Goal: Check status: Check status

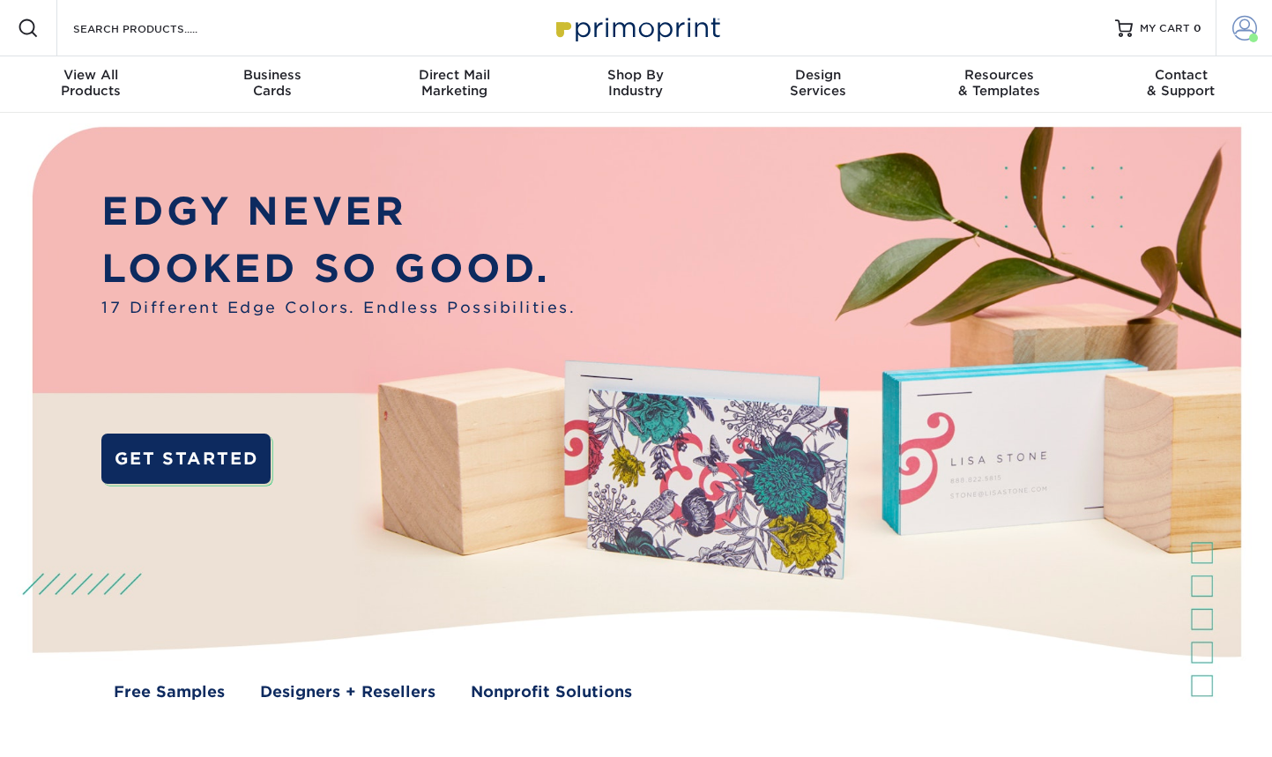
click at [1245, 32] on span at bounding box center [1244, 28] width 25 height 25
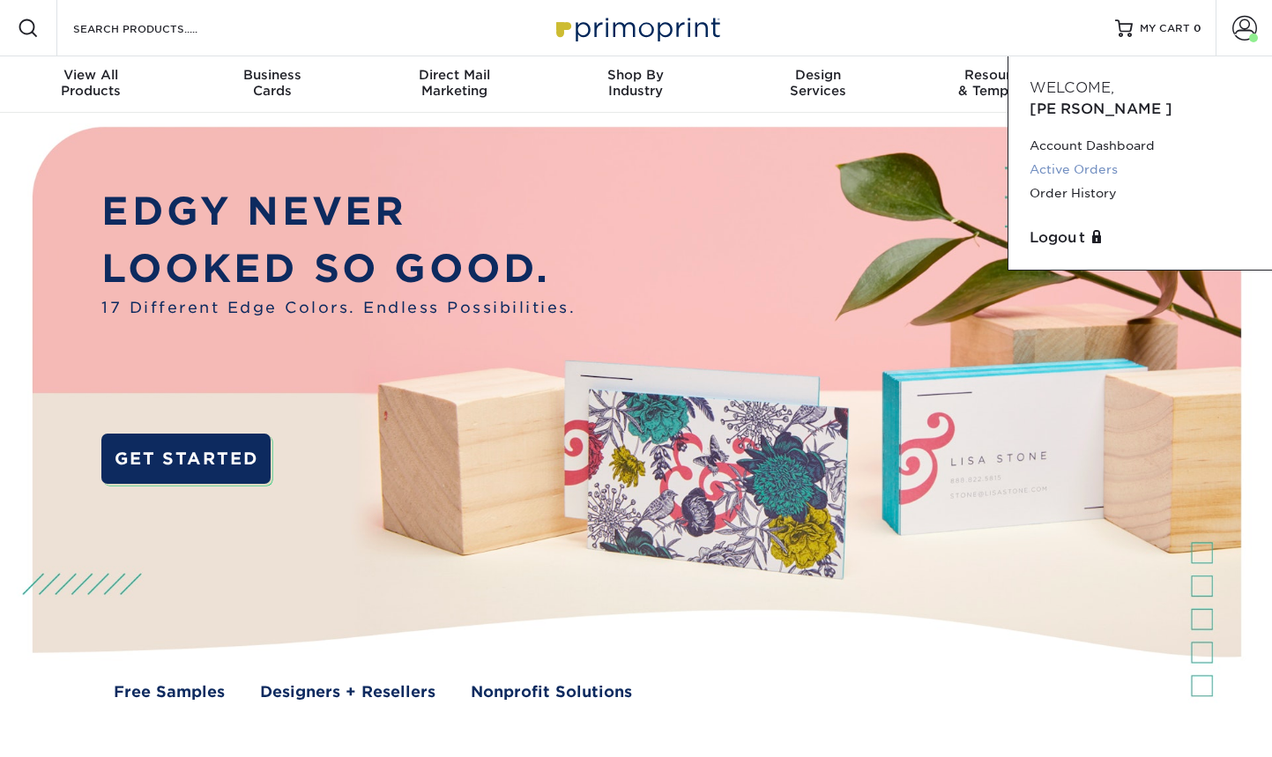
scroll to position [3, 0]
click at [1059, 157] on link "Active Orders" at bounding box center [1140, 169] width 221 height 24
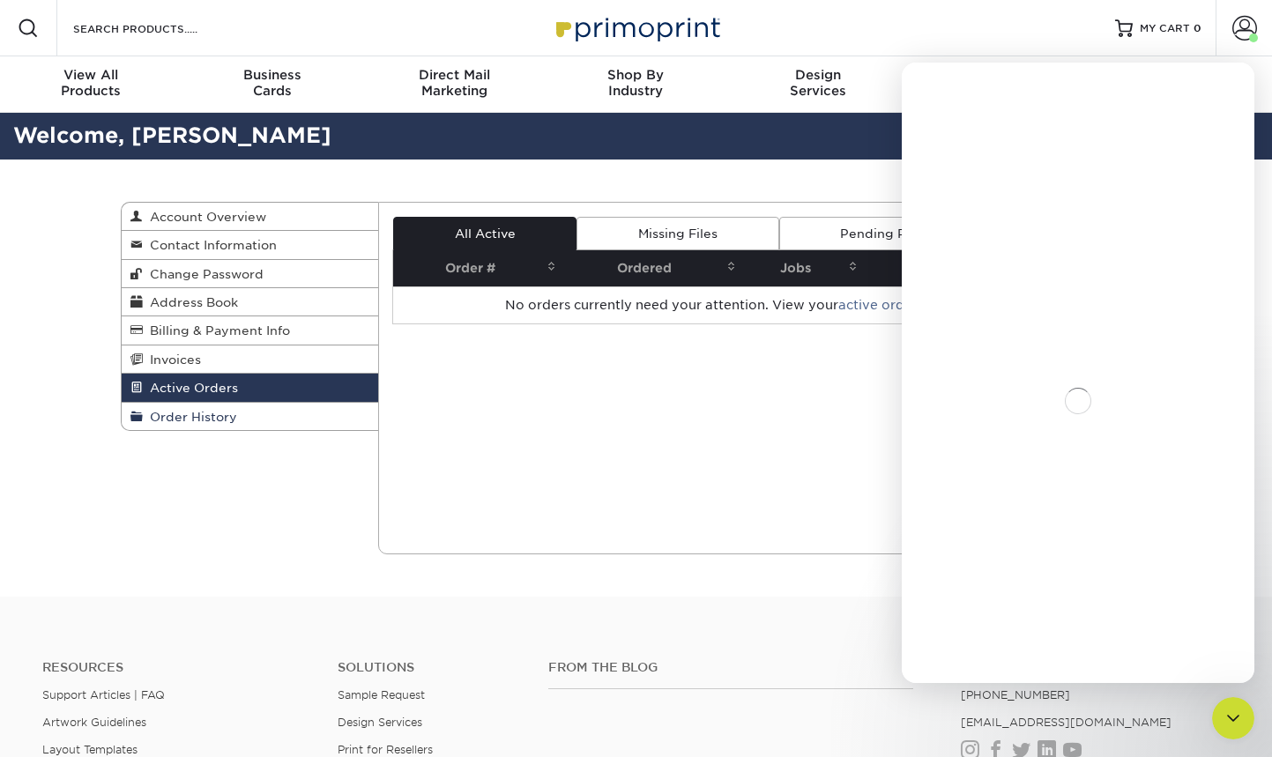
click at [190, 413] on span "Order History" at bounding box center [190, 417] width 94 height 14
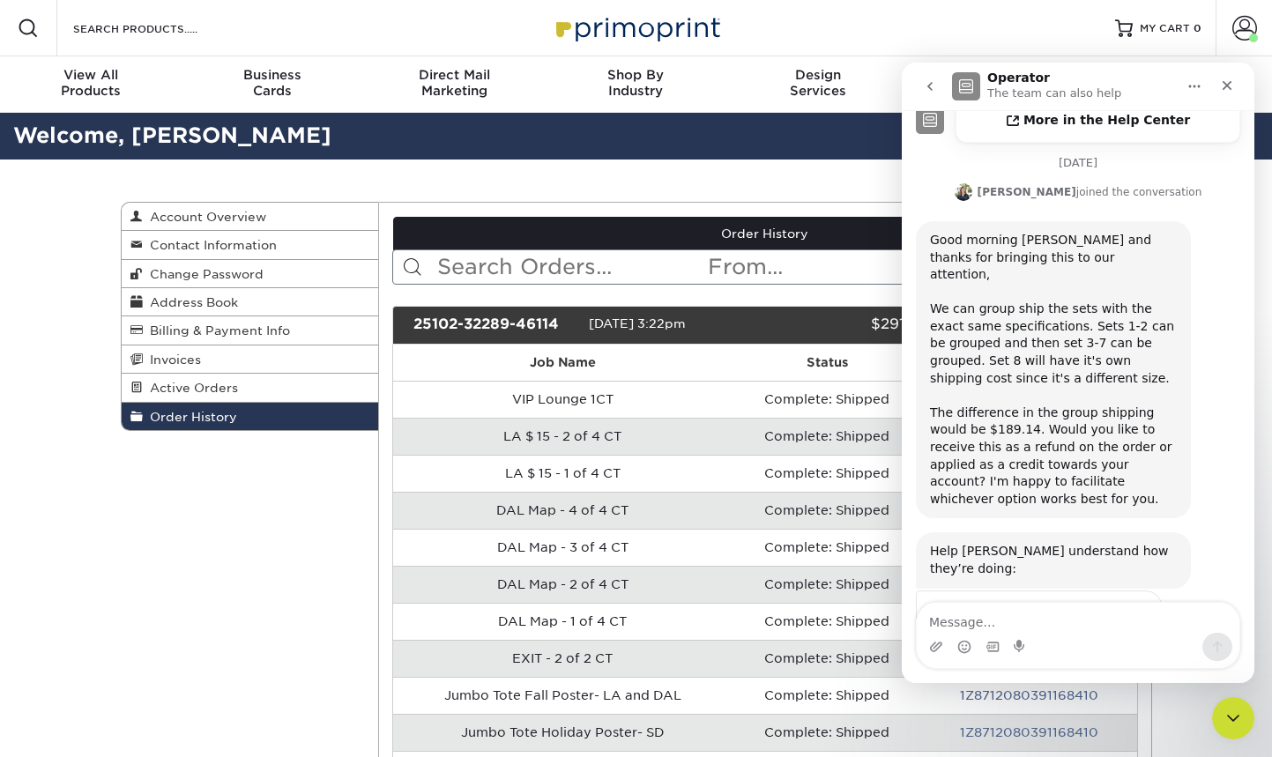
scroll to position [612, 0]
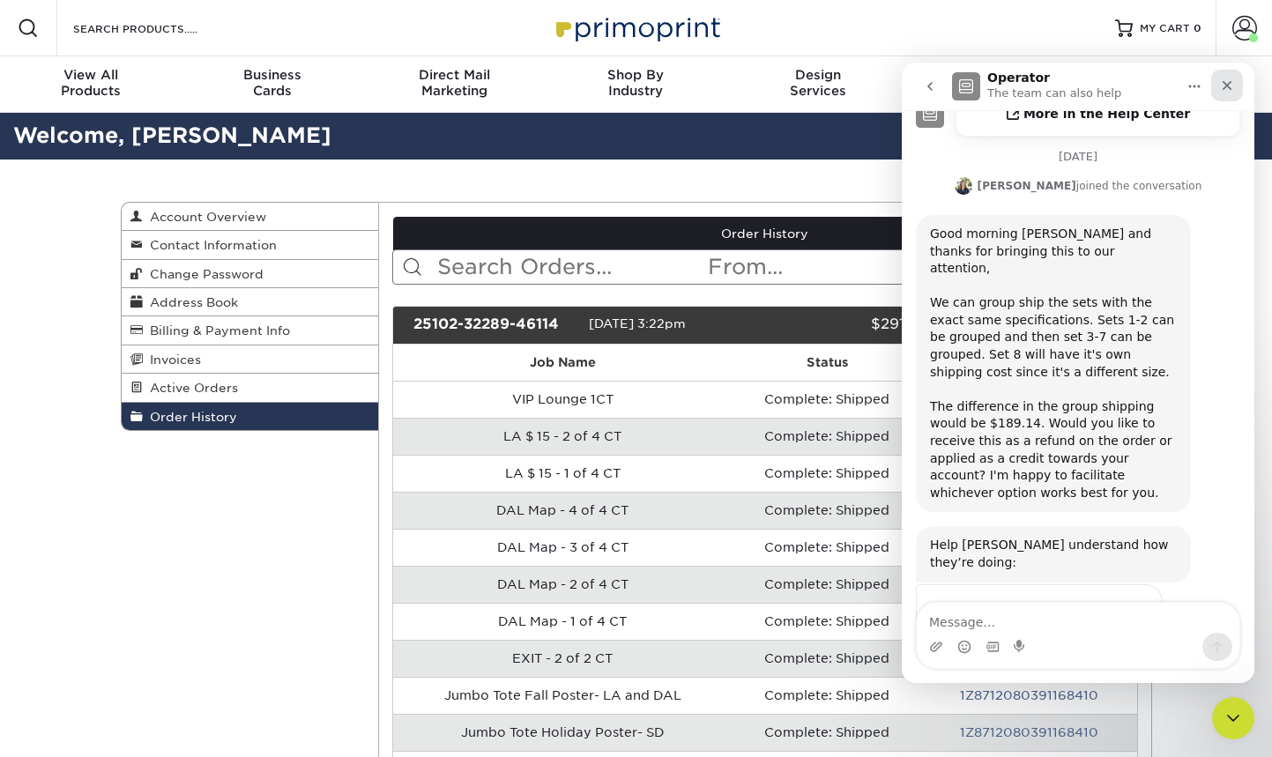
click at [1227, 91] on icon "Close" at bounding box center [1227, 85] width 14 height 14
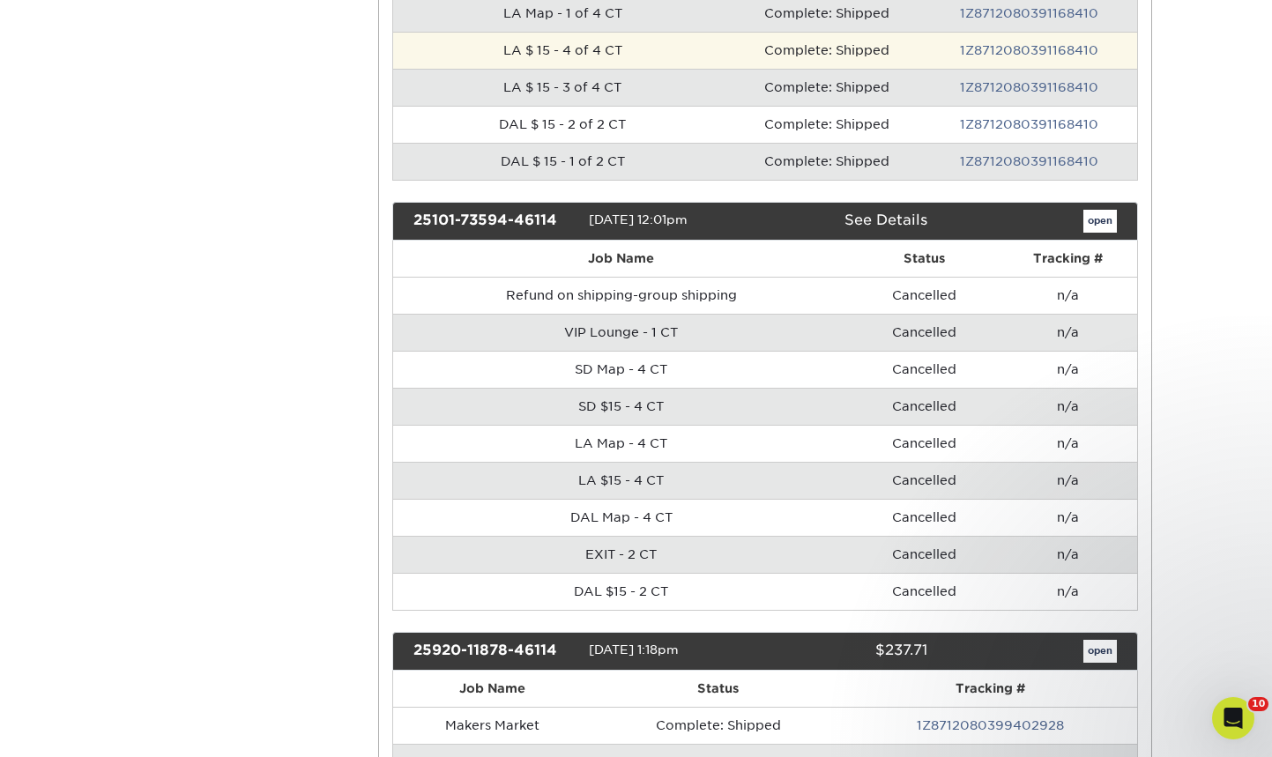
scroll to position [1257, 0]
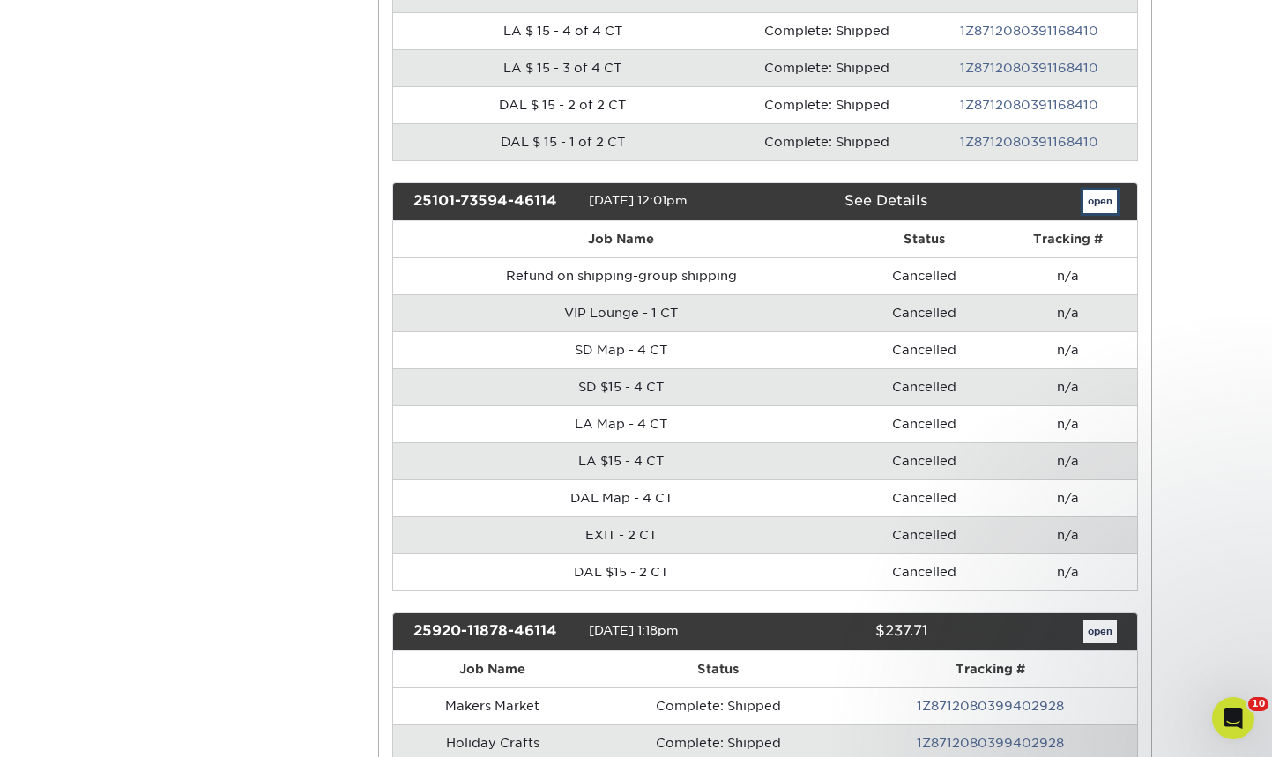
click at [1103, 200] on link "open" at bounding box center [1100, 201] width 34 height 23
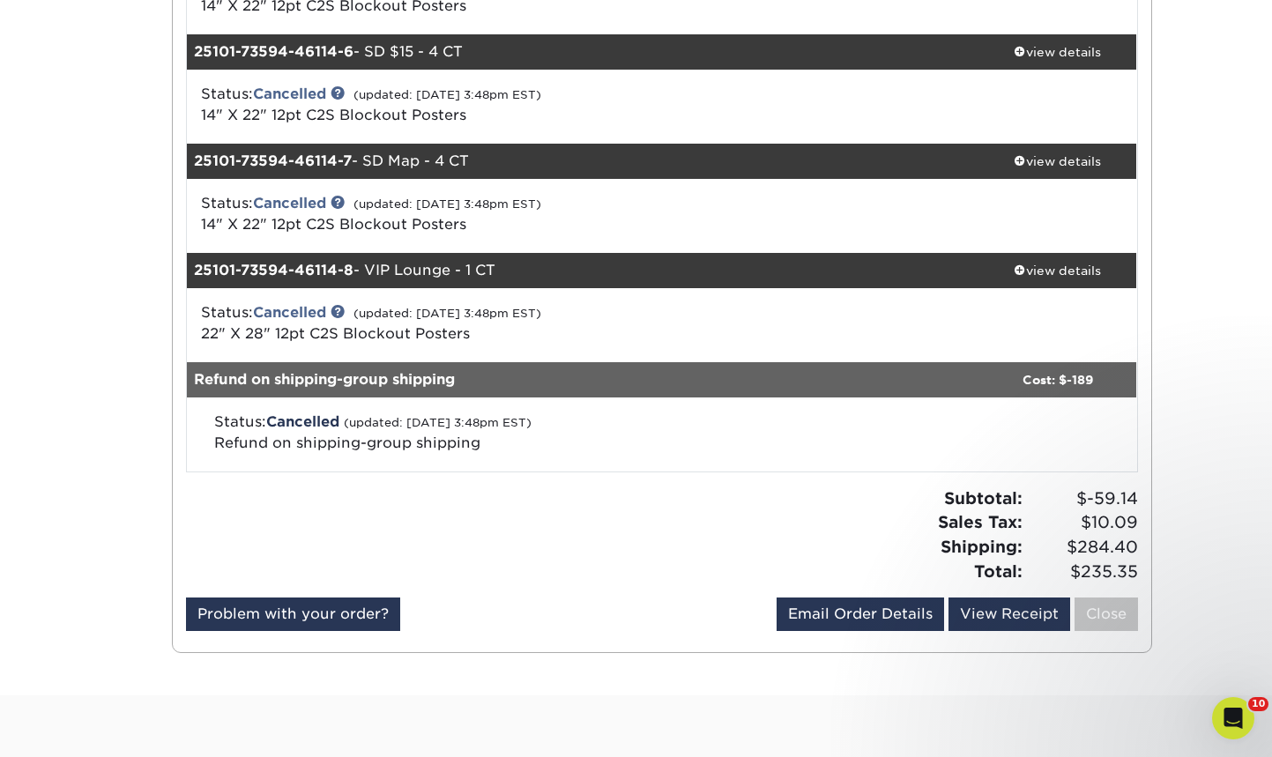
scroll to position [779, 0]
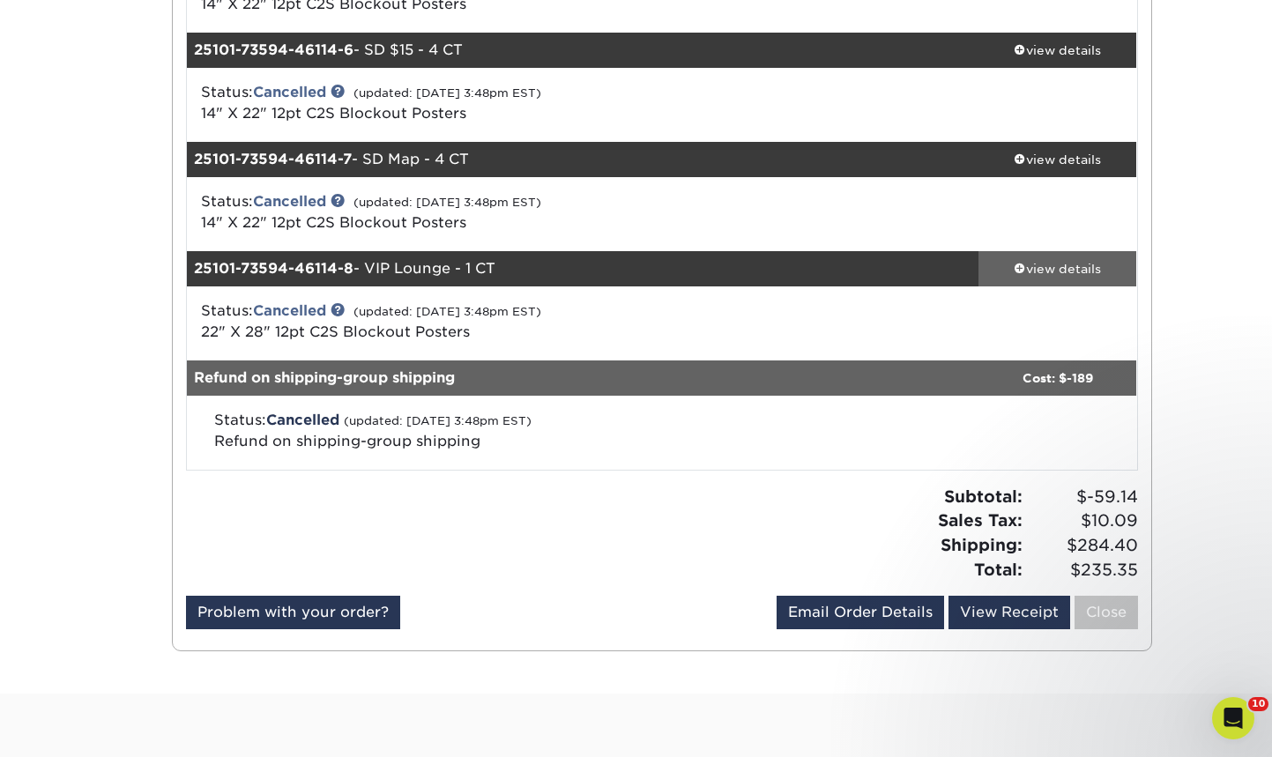
click at [1071, 269] on div "view details" at bounding box center [1058, 269] width 159 height 18
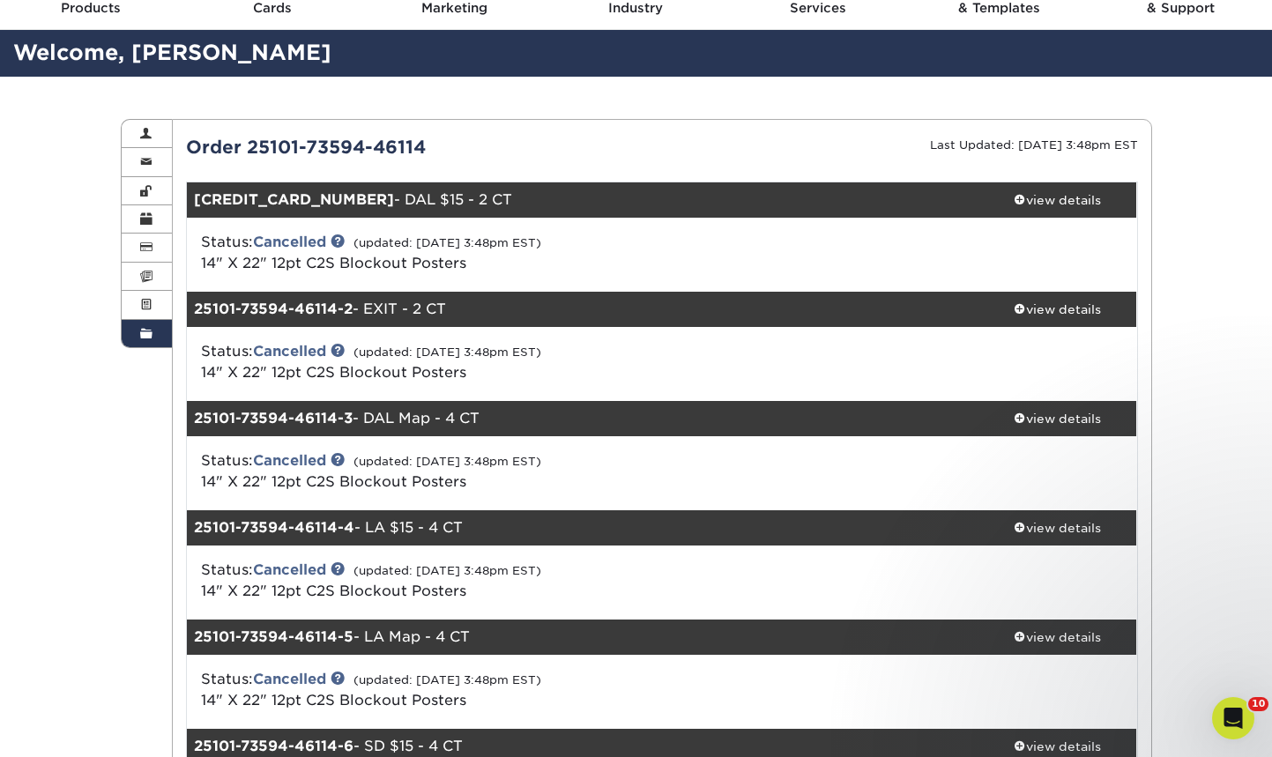
scroll to position [0, 0]
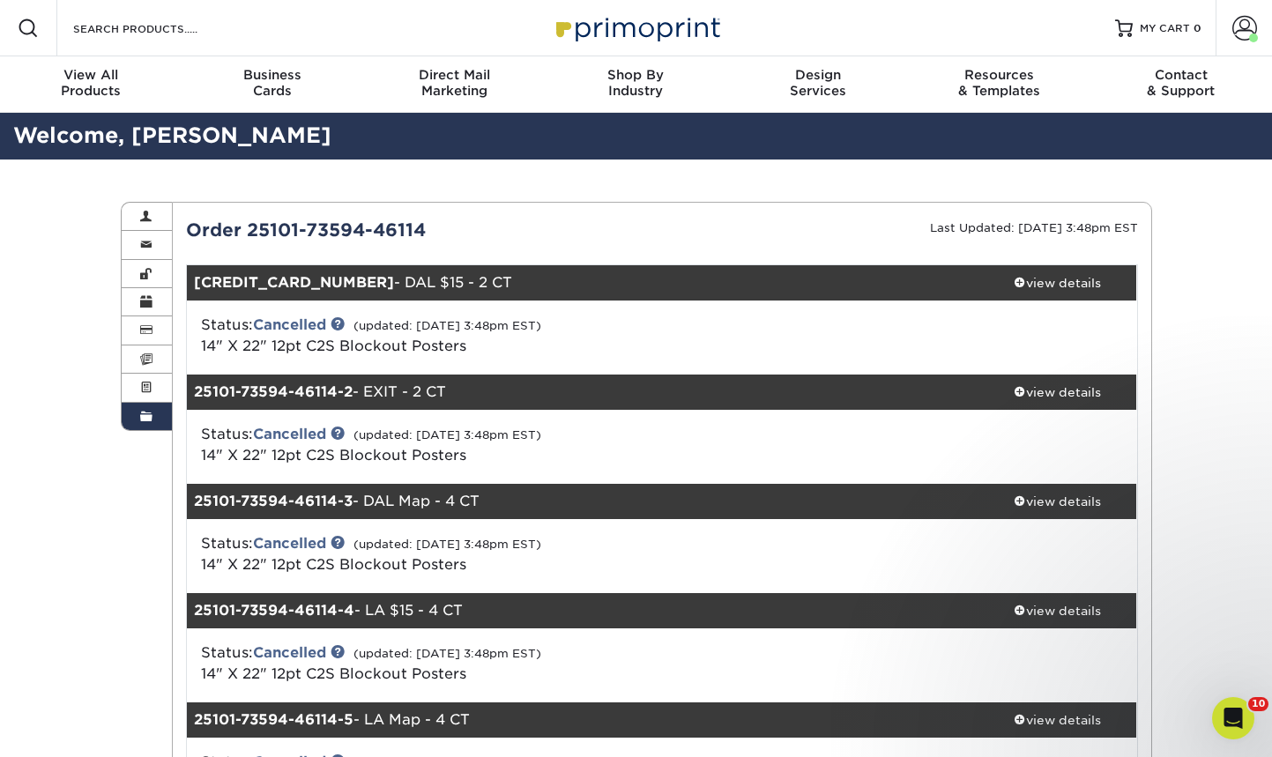
click at [153, 413] on link "Order History" at bounding box center [147, 416] width 51 height 27
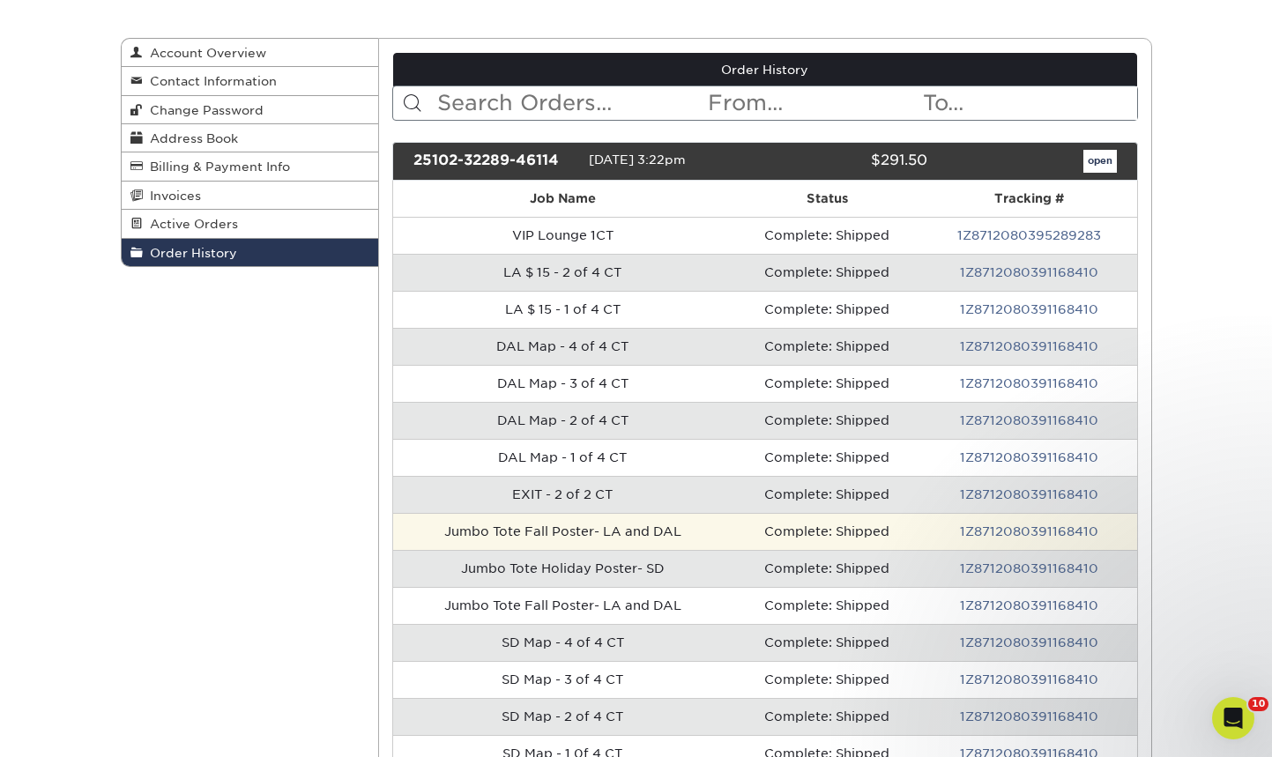
scroll to position [154, 0]
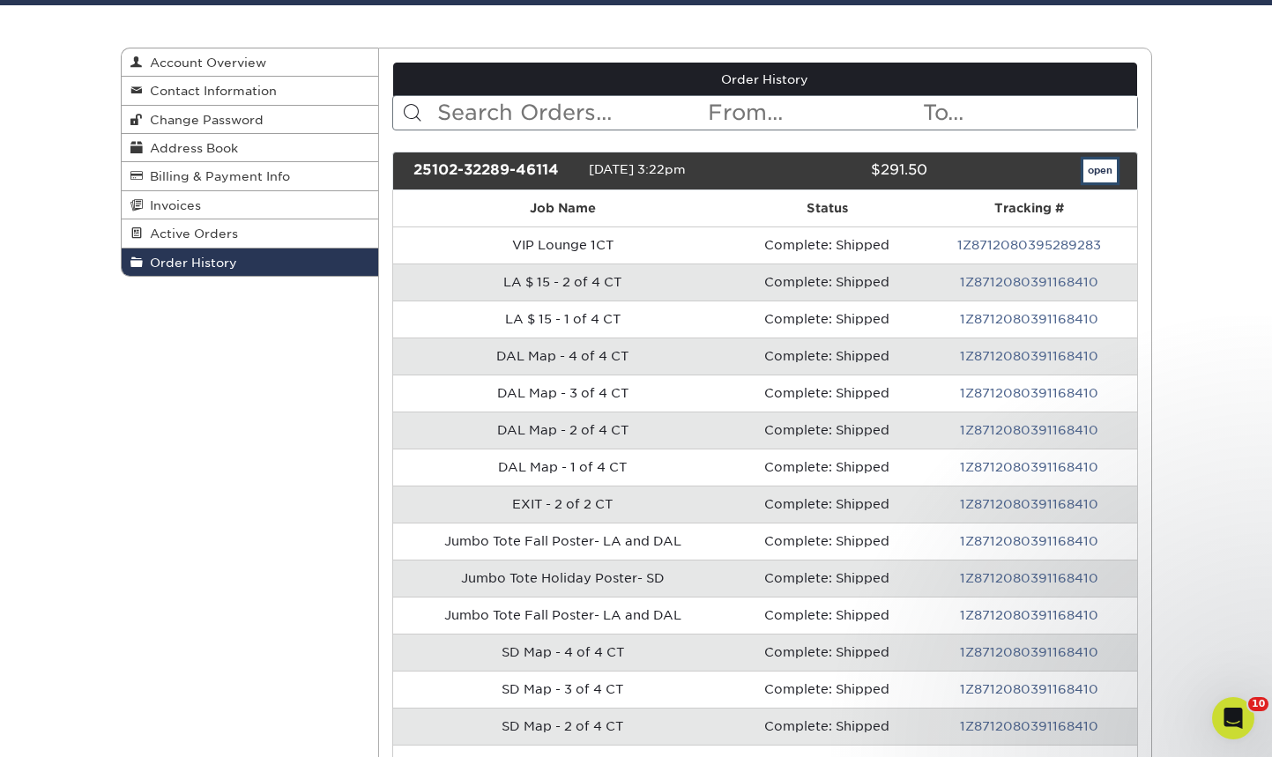
click at [1098, 177] on link "open" at bounding box center [1100, 171] width 34 height 23
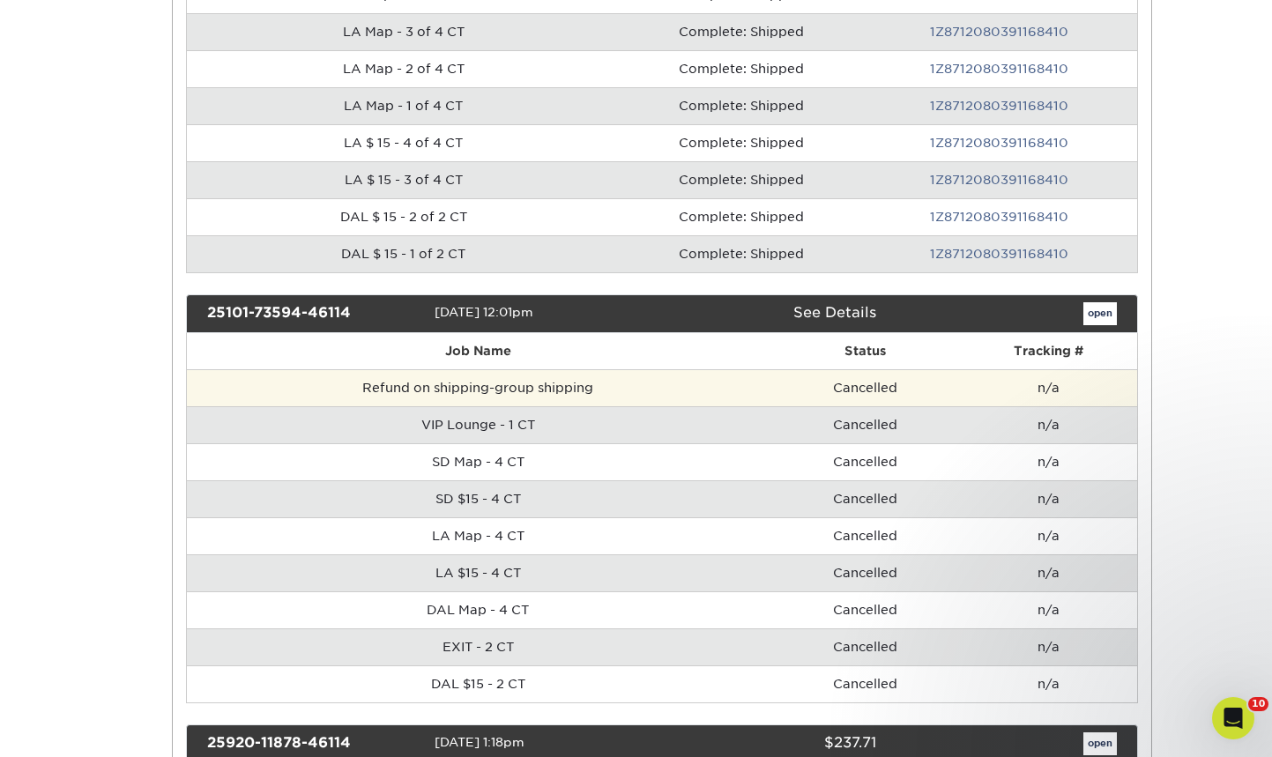
scroll to position [1271, 0]
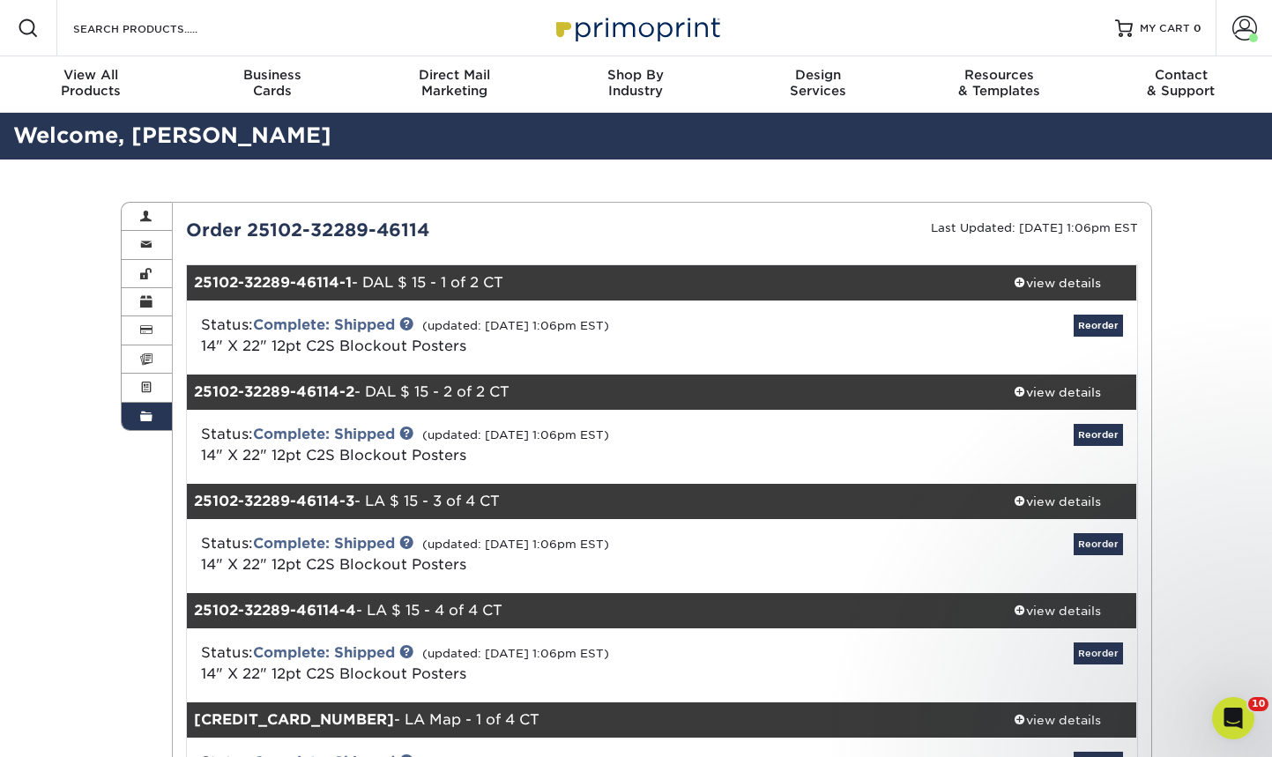
click at [155, 418] on link "Order History" at bounding box center [147, 416] width 51 height 27
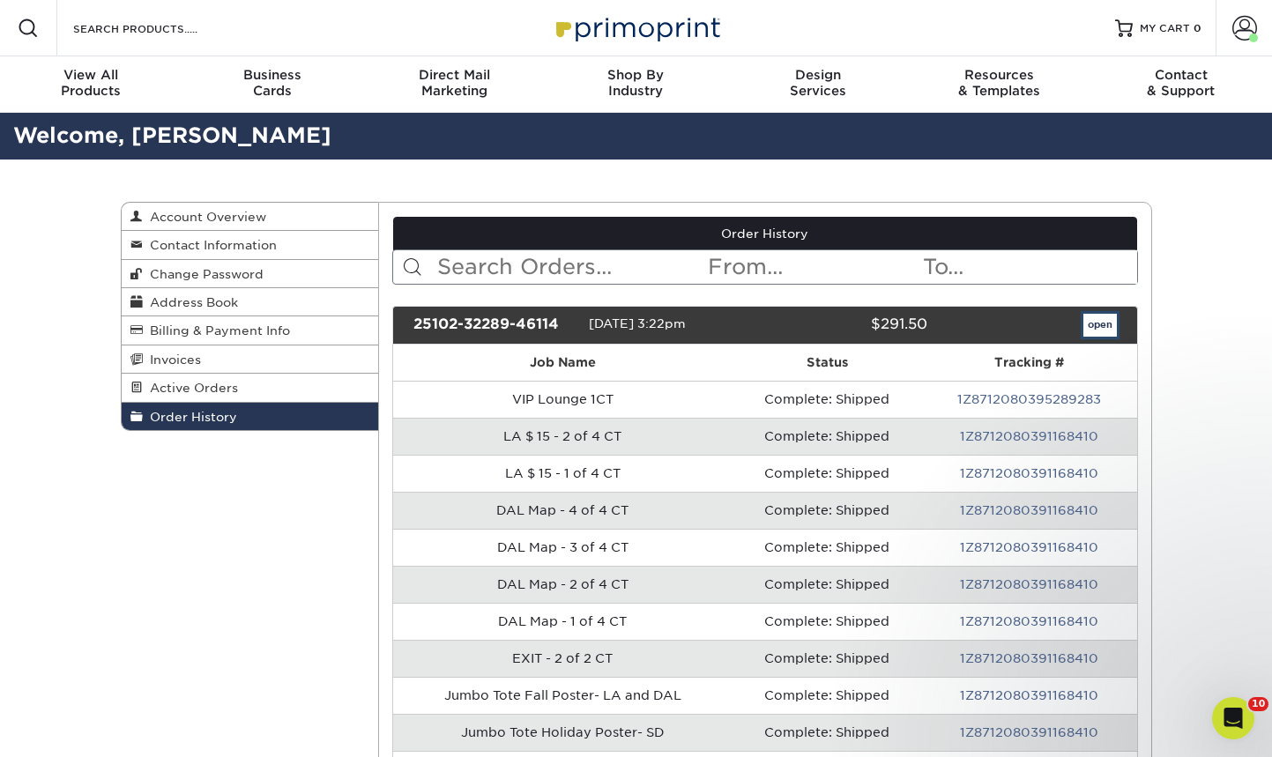
click at [1103, 326] on link "open" at bounding box center [1100, 325] width 34 height 23
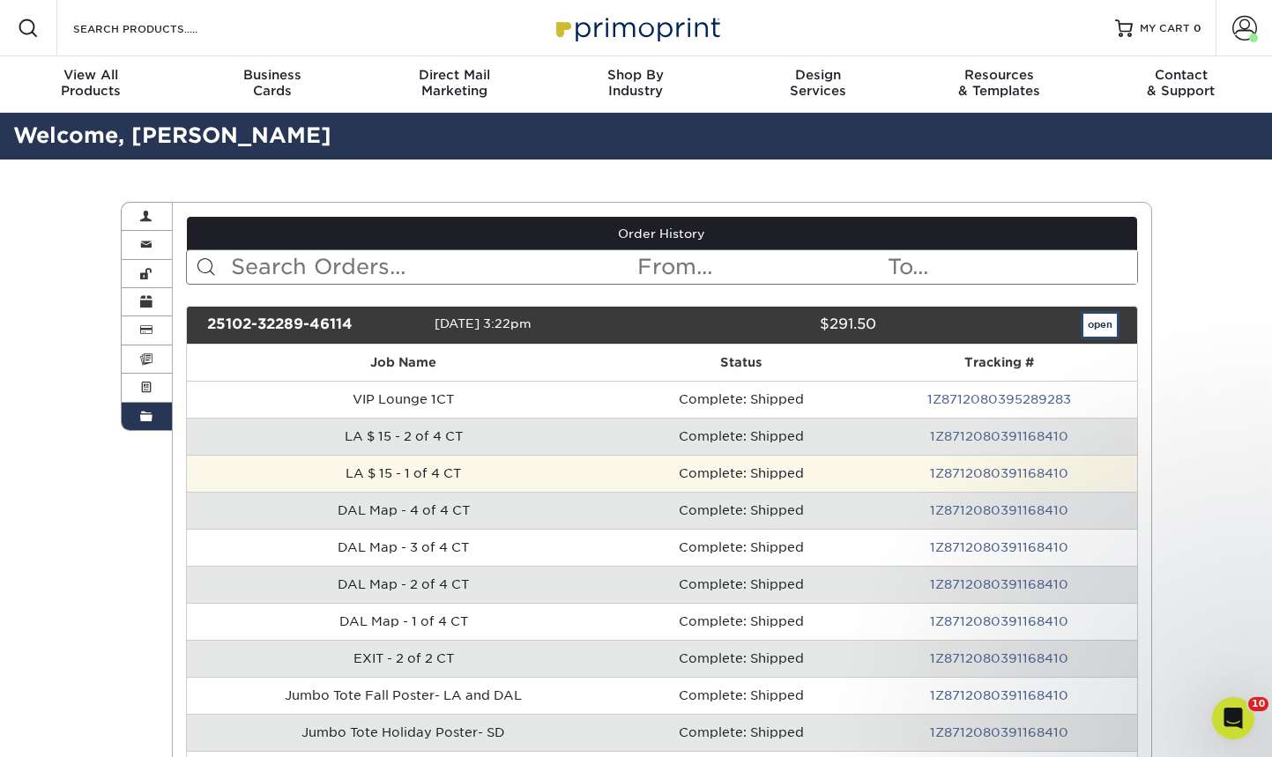
scroll to position [9, 0]
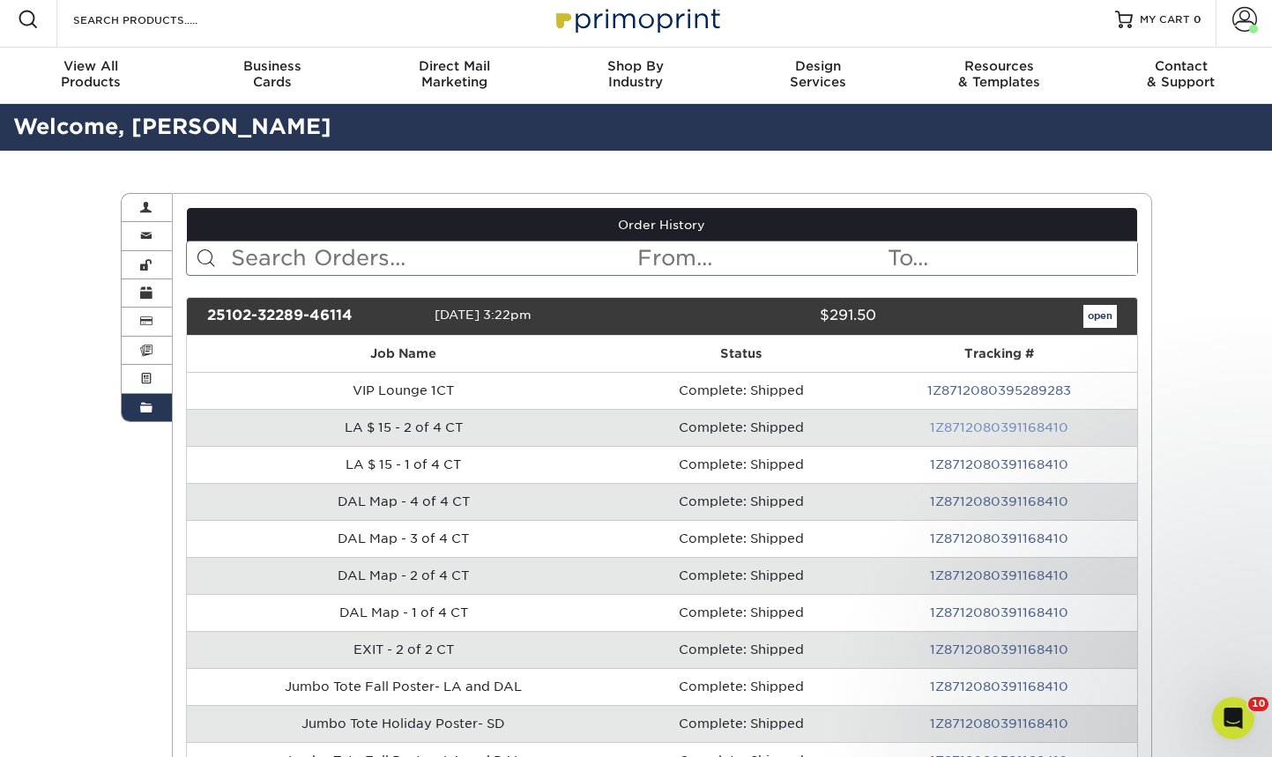
click at [1004, 426] on link "1Z8712080391168410" at bounding box center [999, 428] width 138 height 14
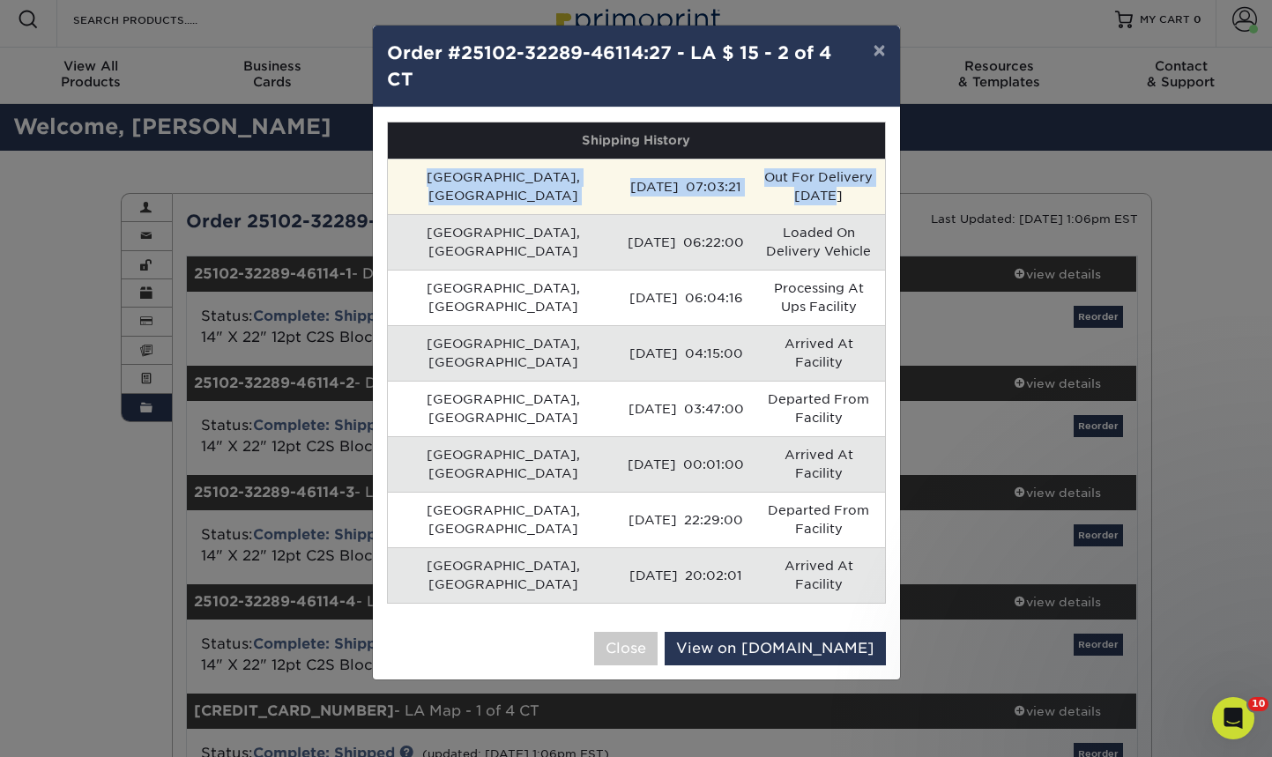
drag, startPoint x: 852, startPoint y: 191, endPoint x: 397, endPoint y: 177, distance: 455.1
click at [396, 176] on tr "[GEOGRAPHIC_DATA], [GEOGRAPHIC_DATA] [DATE] 07:03:21 Out For Delivery [DATE]" at bounding box center [636, 187] width 497 height 56
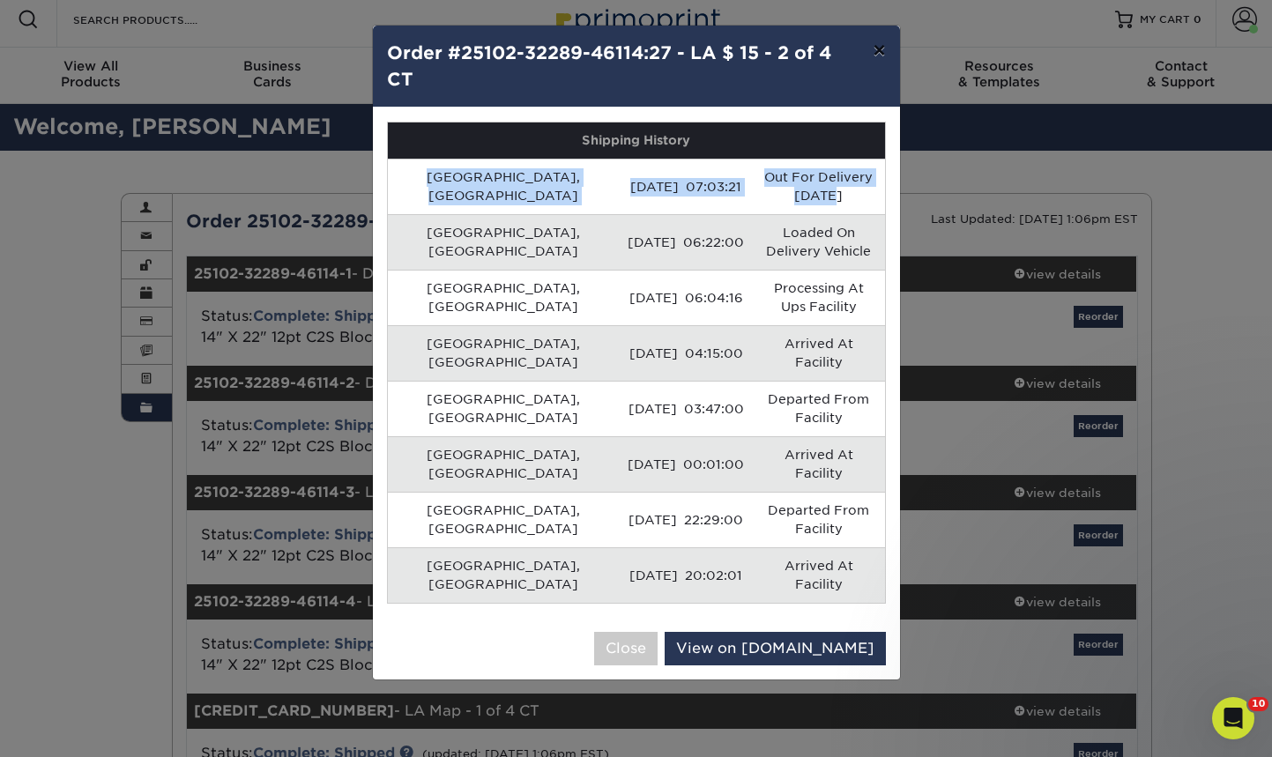
click at [875, 50] on button "×" at bounding box center [879, 50] width 41 height 49
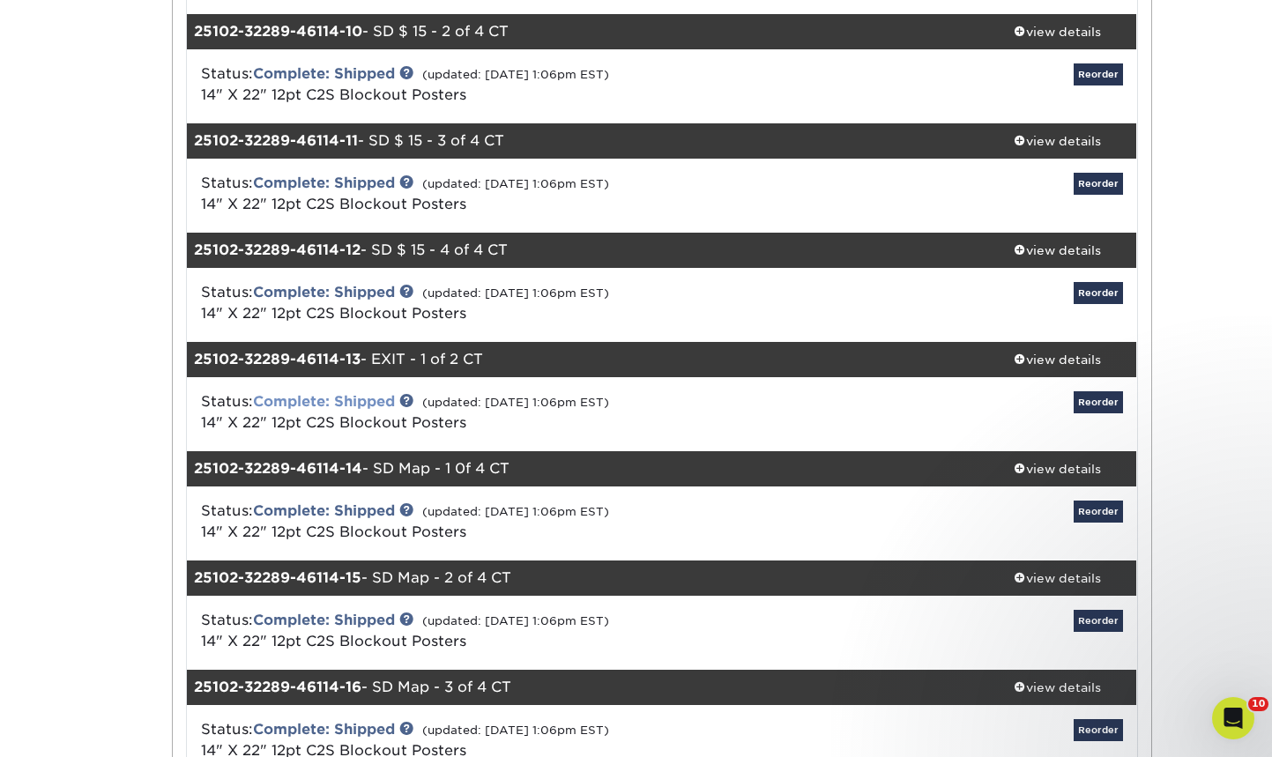
scroll to position [1376, 0]
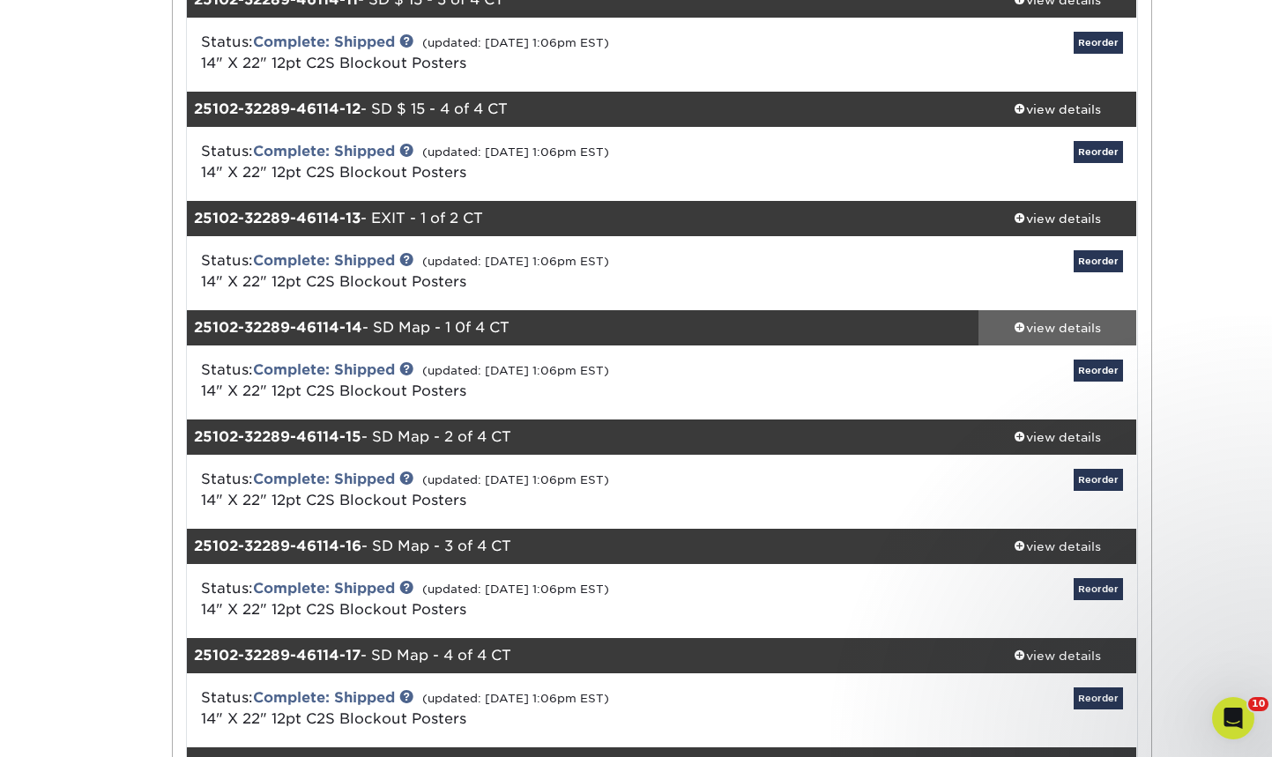
click at [1059, 330] on div "view details" at bounding box center [1058, 328] width 159 height 18
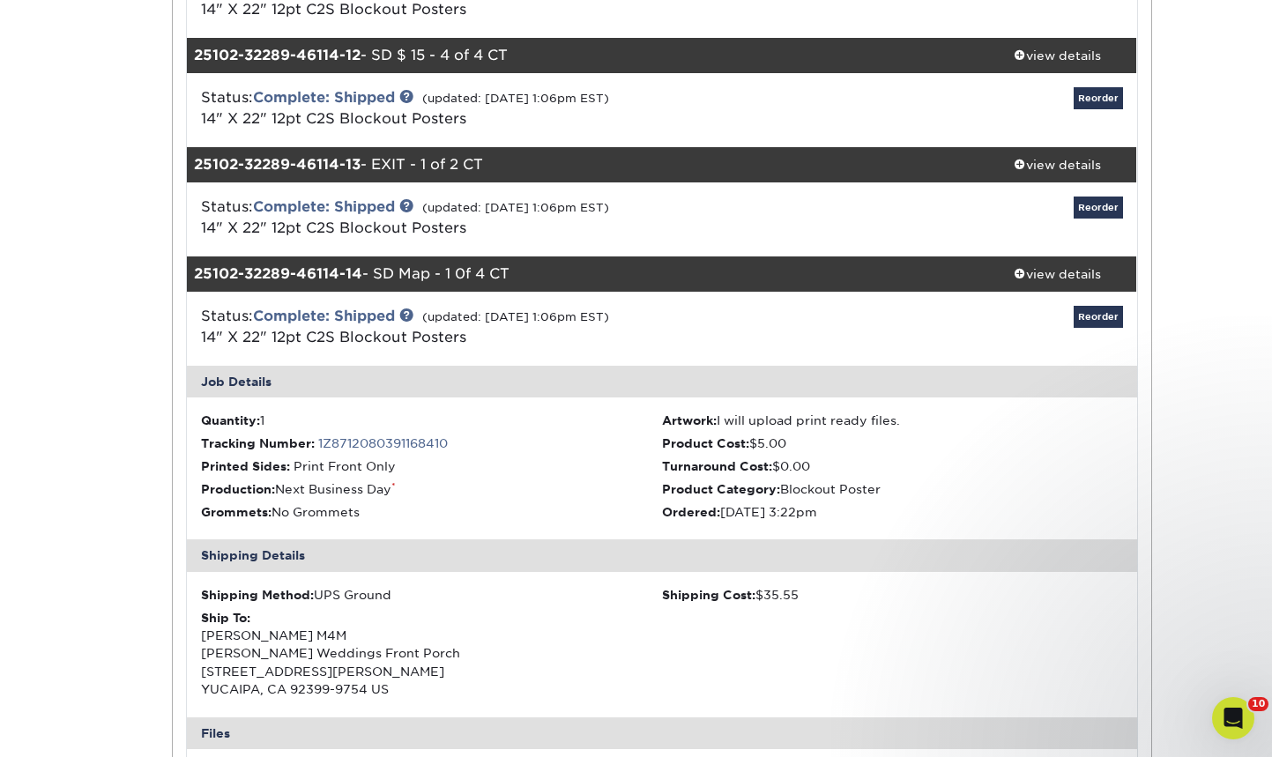
scroll to position [1441, 0]
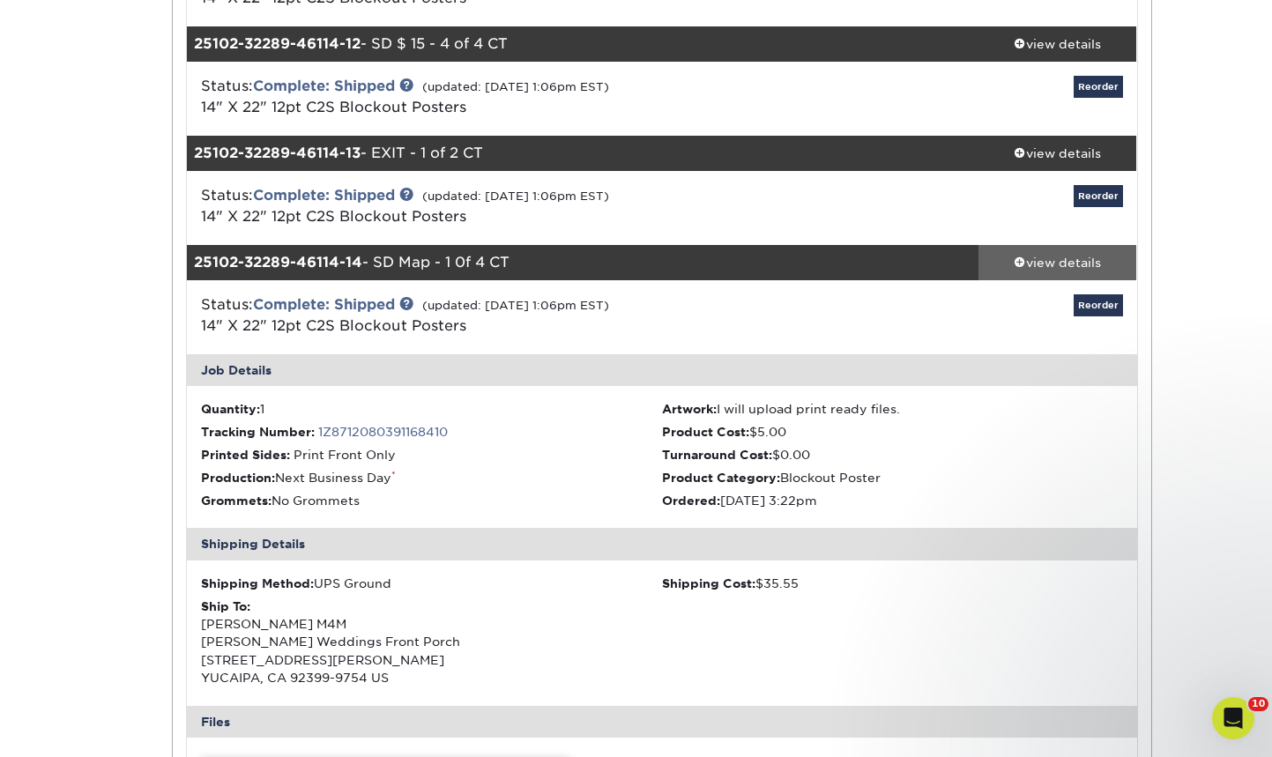
click at [1053, 269] on div "view details" at bounding box center [1058, 263] width 159 height 18
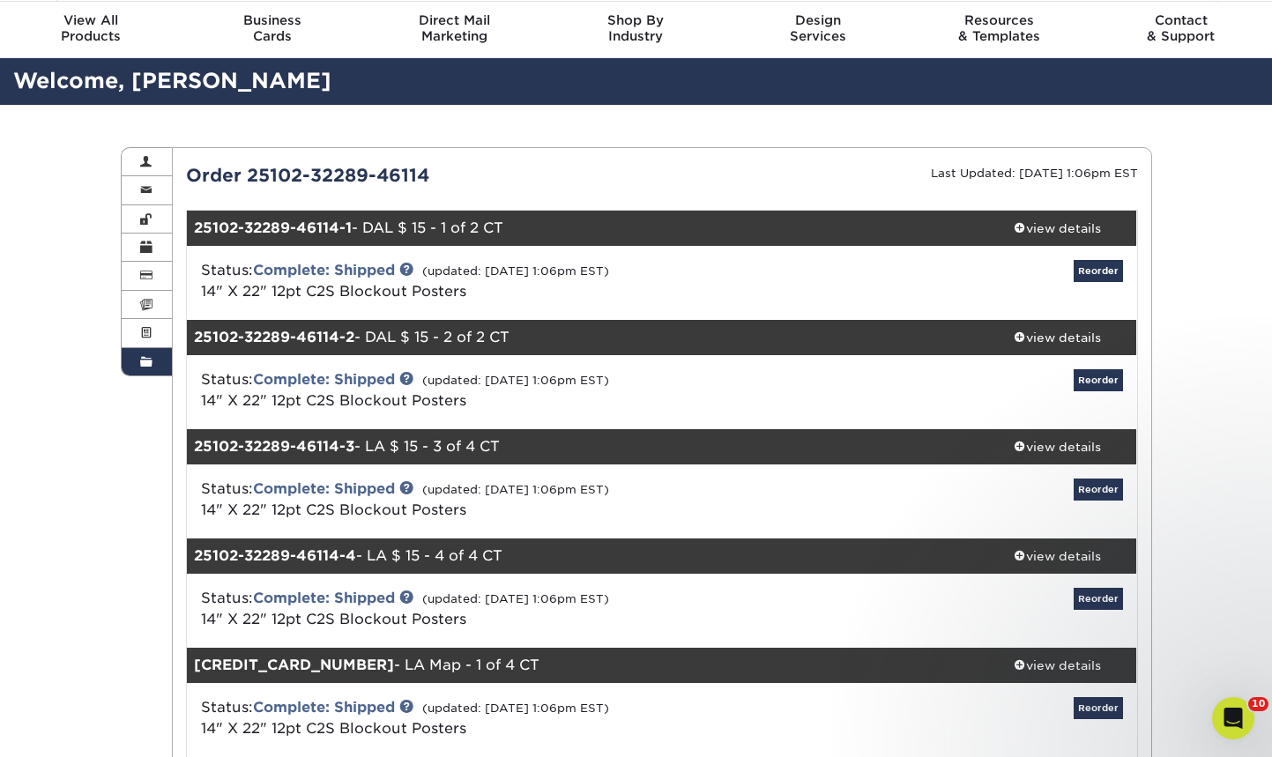
scroll to position [0, 0]
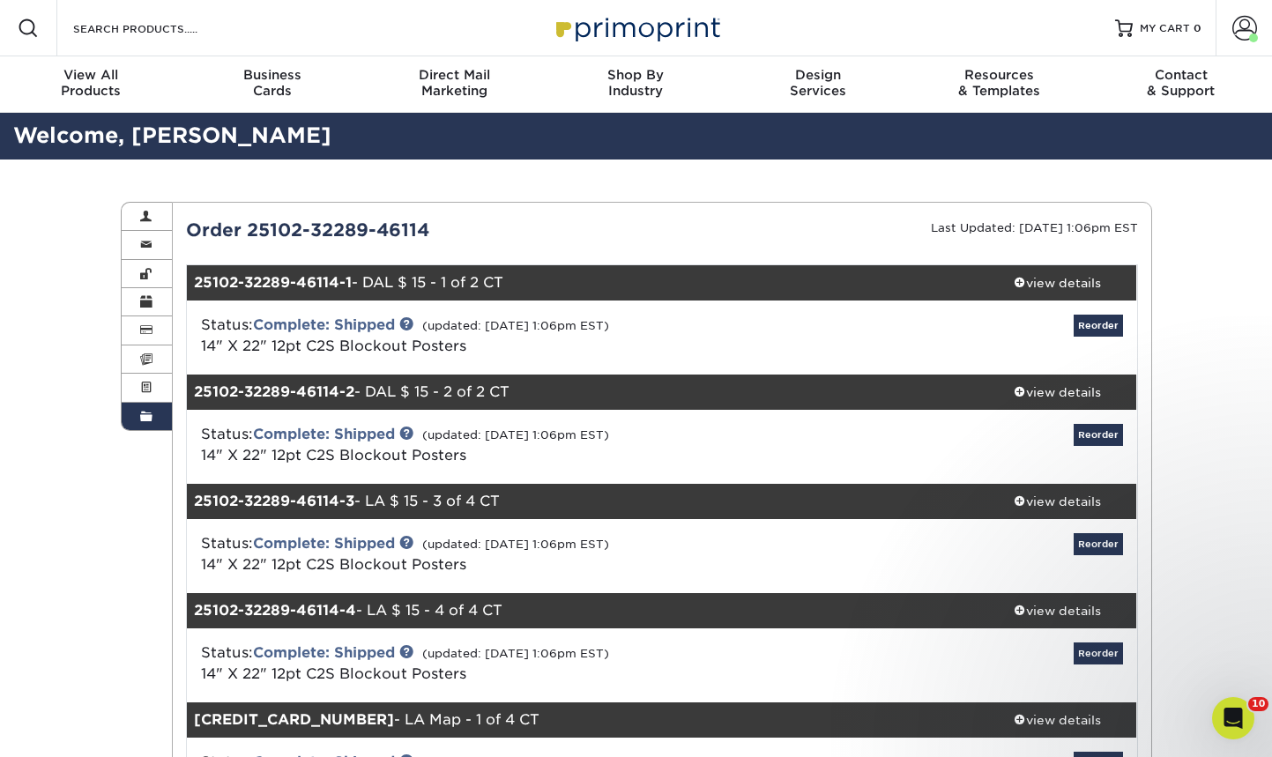
click at [144, 410] on span at bounding box center [146, 417] width 12 height 14
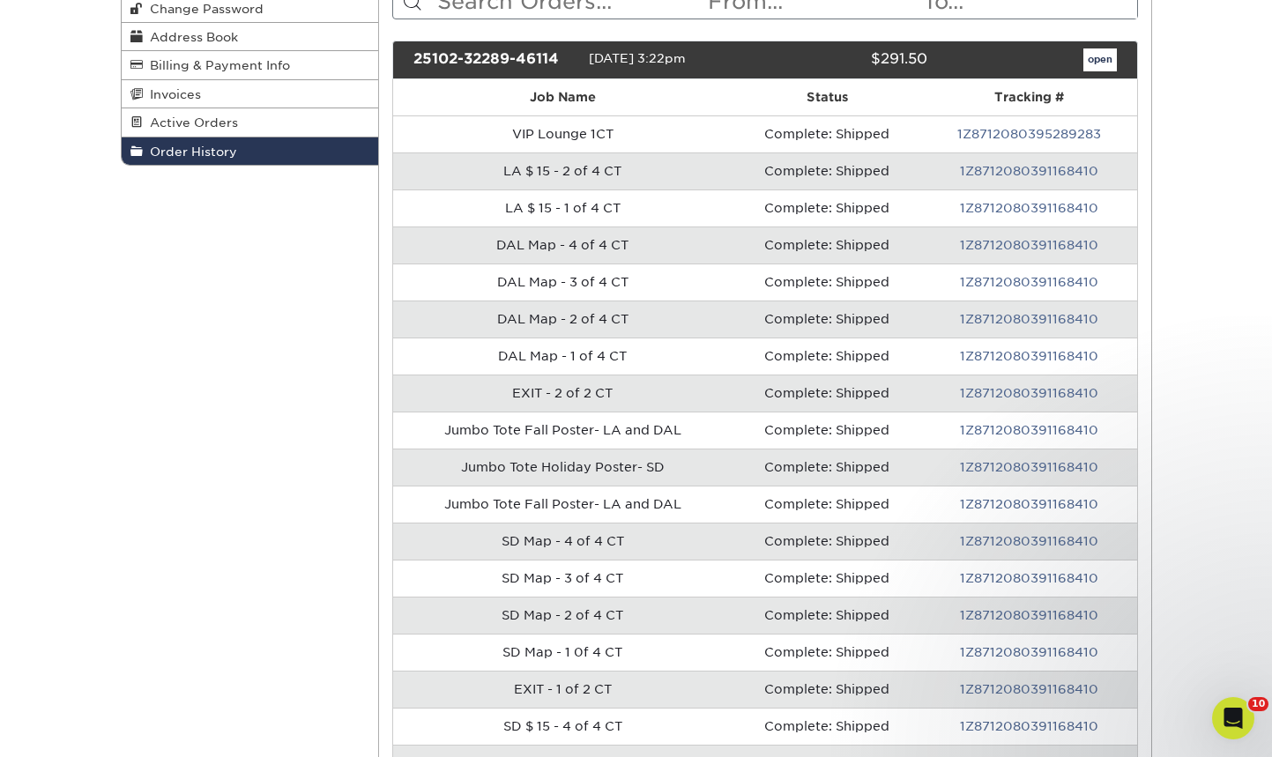
scroll to position [249, 0]
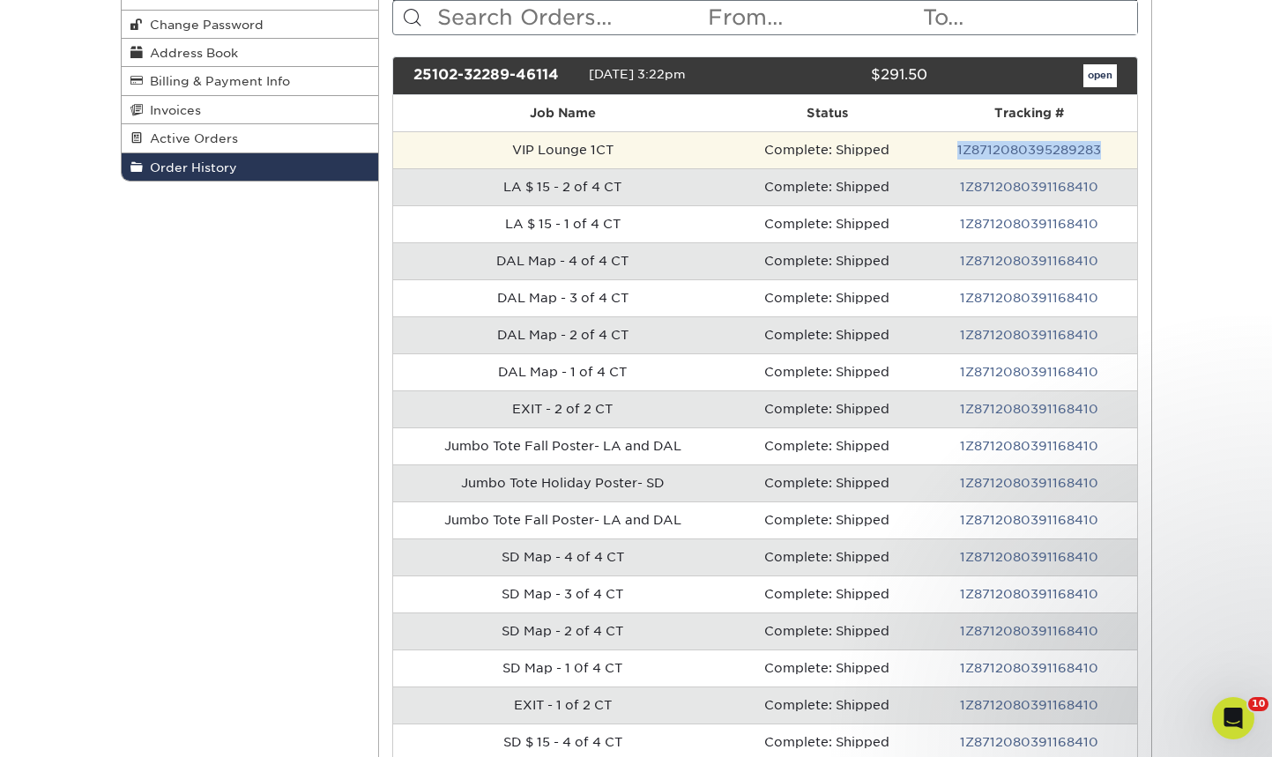
drag, startPoint x: 1108, startPoint y: 146, endPoint x: 952, endPoint y: 148, distance: 156.1
click at [952, 148] on td "1Z8712080395289283" at bounding box center [1029, 149] width 214 height 37
click at [785, 142] on td "Complete: Shipped" at bounding box center [827, 149] width 190 height 37
drag, startPoint x: 1125, startPoint y: 145, endPoint x: 500, endPoint y: 155, distance: 625.1
click at [500, 155] on tr "VIP Lounge 1CT Complete: Shipped 1Z8712080395289283" at bounding box center [765, 149] width 744 height 37
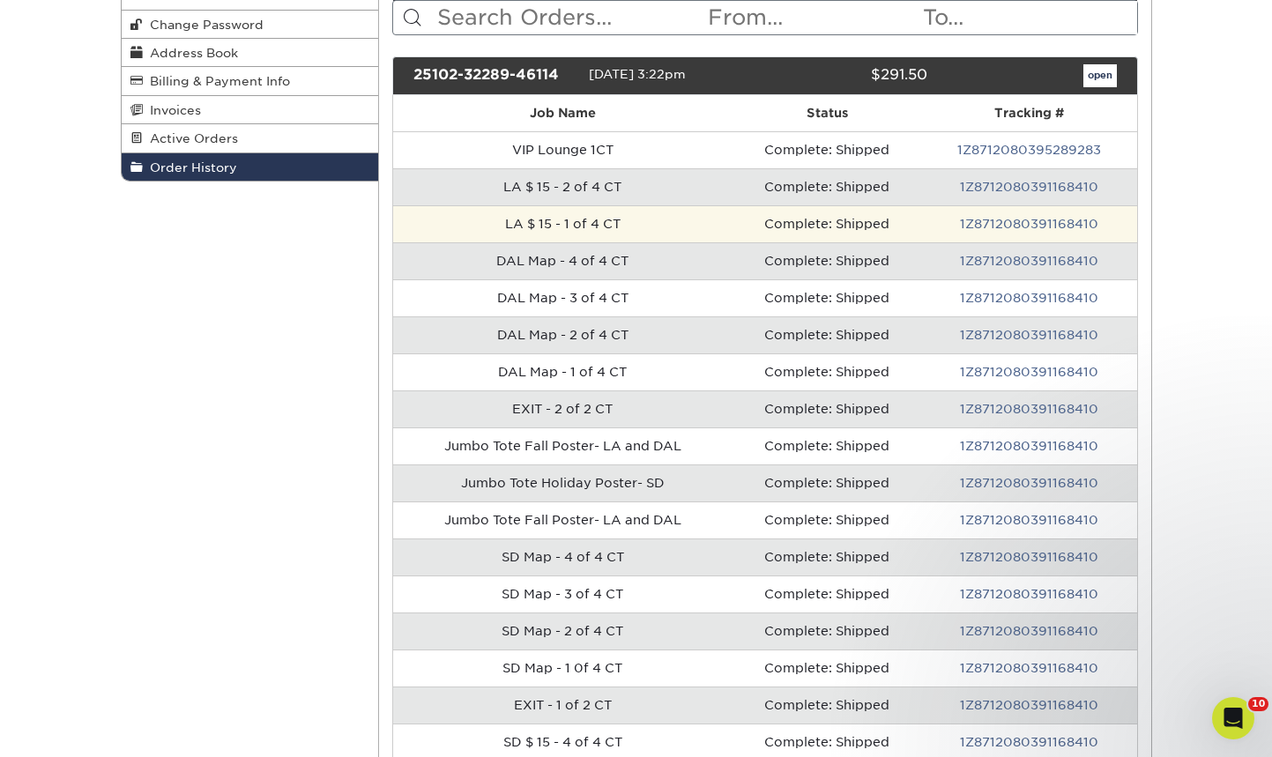
click at [778, 230] on td "Complete: Shipped" at bounding box center [827, 223] width 190 height 37
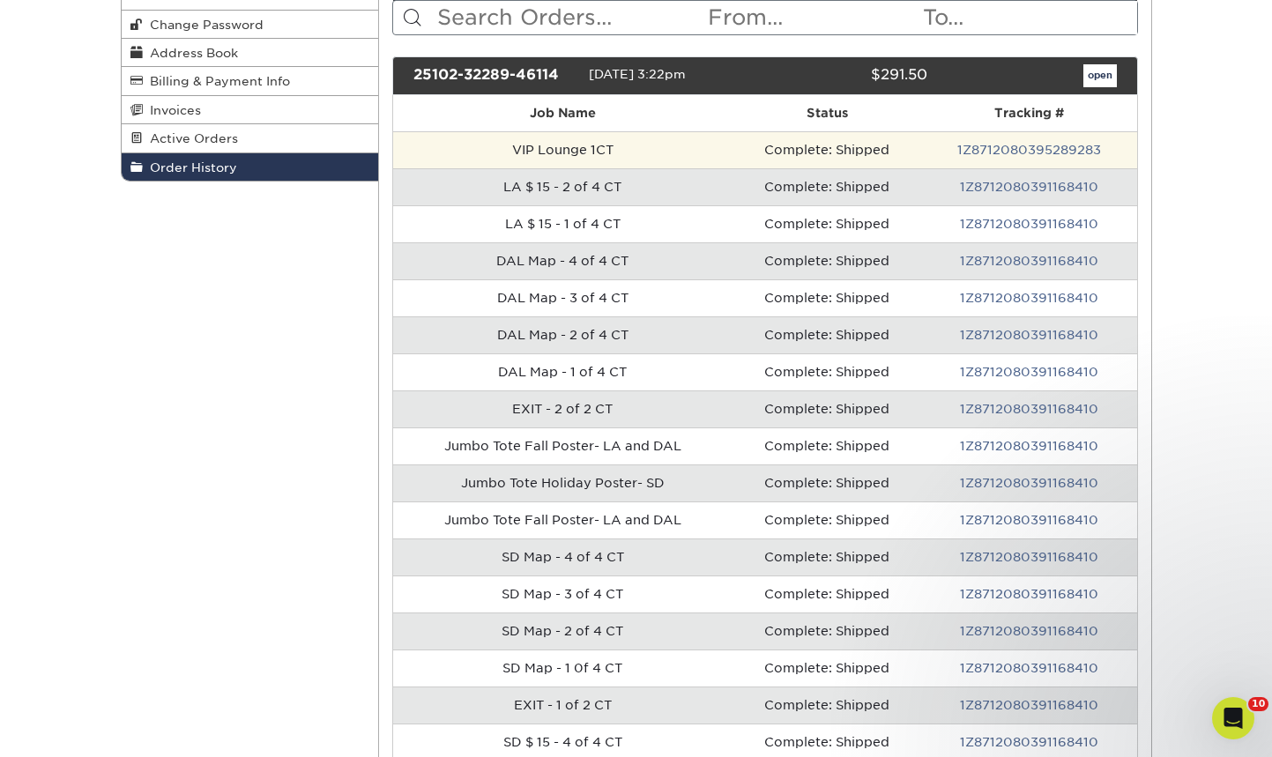
drag, startPoint x: 523, startPoint y: 190, endPoint x: 691, endPoint y: 154, distance: 172.2
click at [523, 190] on td "LA $ 15 - 2 of 4 CT" at bounding box center [562, 186] width 339 height 37
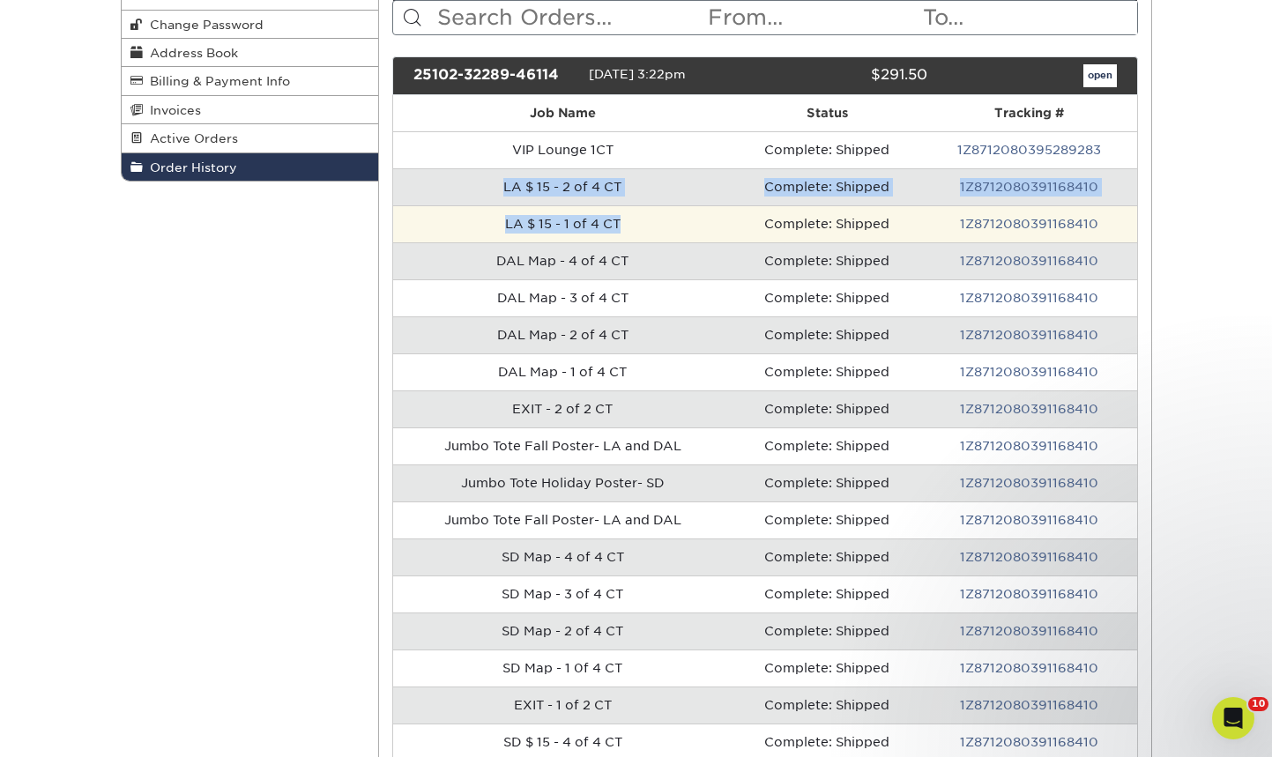
drag, startPoint x: 510, startPoint y: 188, endPoint x: 631, endPoint y: 235, distance: 129.5
click at [631, 235] on tbody "VIP Lounge 1CT Complete: Shipped 1Z8712080395289283 LA $ 15 - 2 of 4 CT Complet…" at bounding box center [765, 649] width 744 height 1037
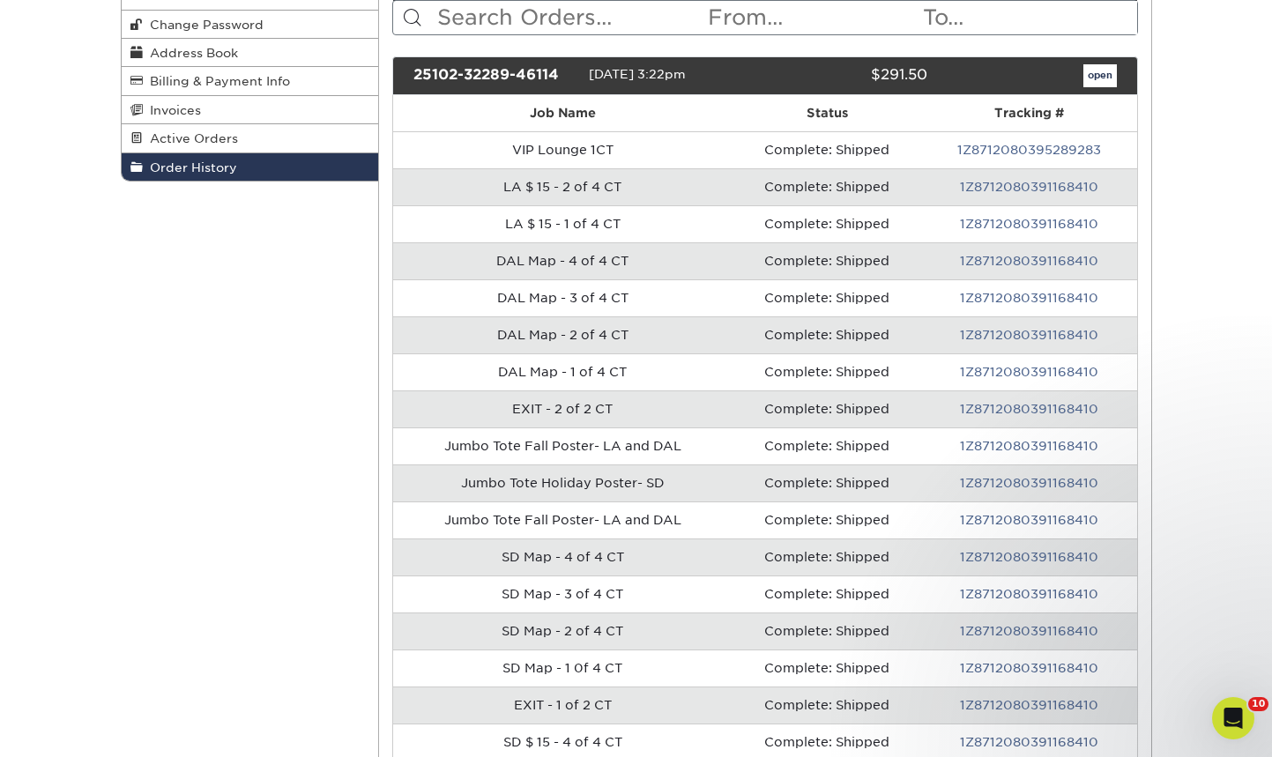
click at [635, 259] on td "DAL Map - 4 of 4 CT" at bounding box center [562, 260] width 339 height 37
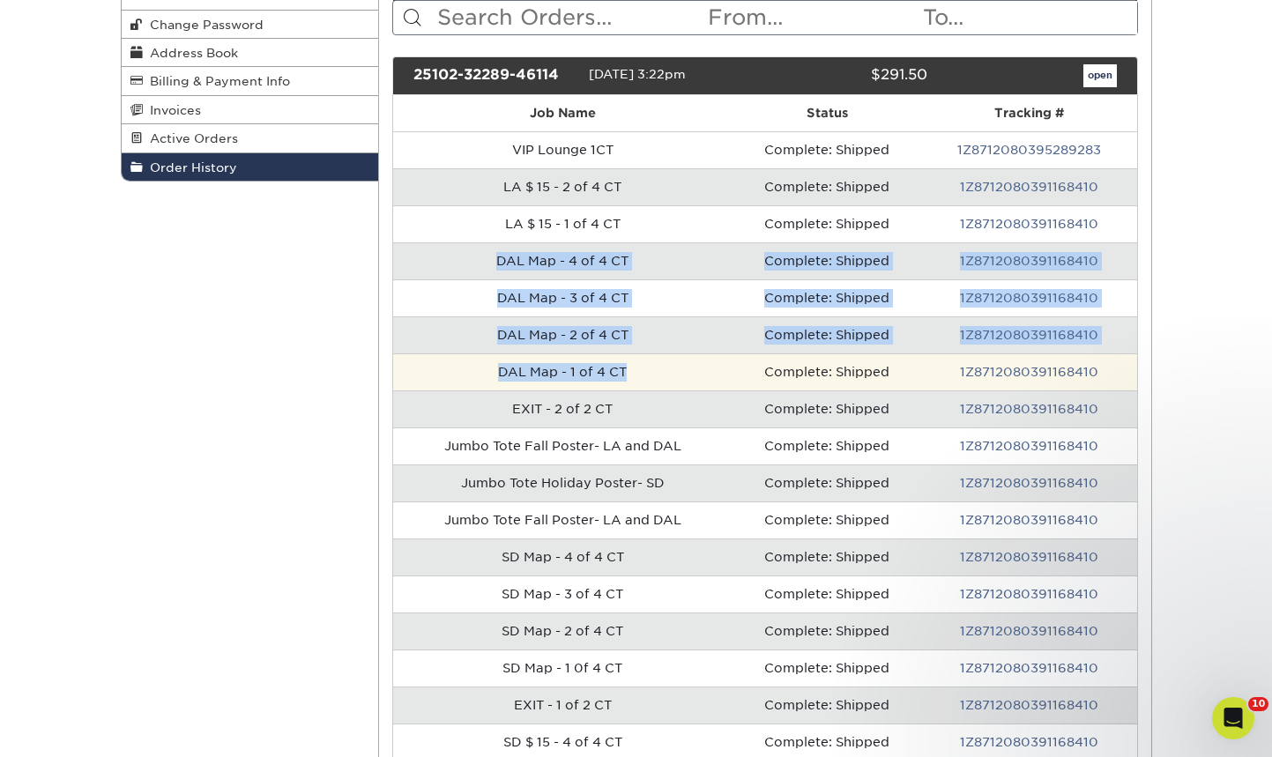
drag, startPoint x: 485, startPoint y: 259, endPoint x: 666, endPoint y: 382, distance: 219.1
click at [667, 383] on tbody "VIP Lounge 1CT Complete: Shipped 1Z8712080395289283 LA $ 15 - 2 of 4 CT Complet…" at bounding box center [765, 649] width 744 height 1037
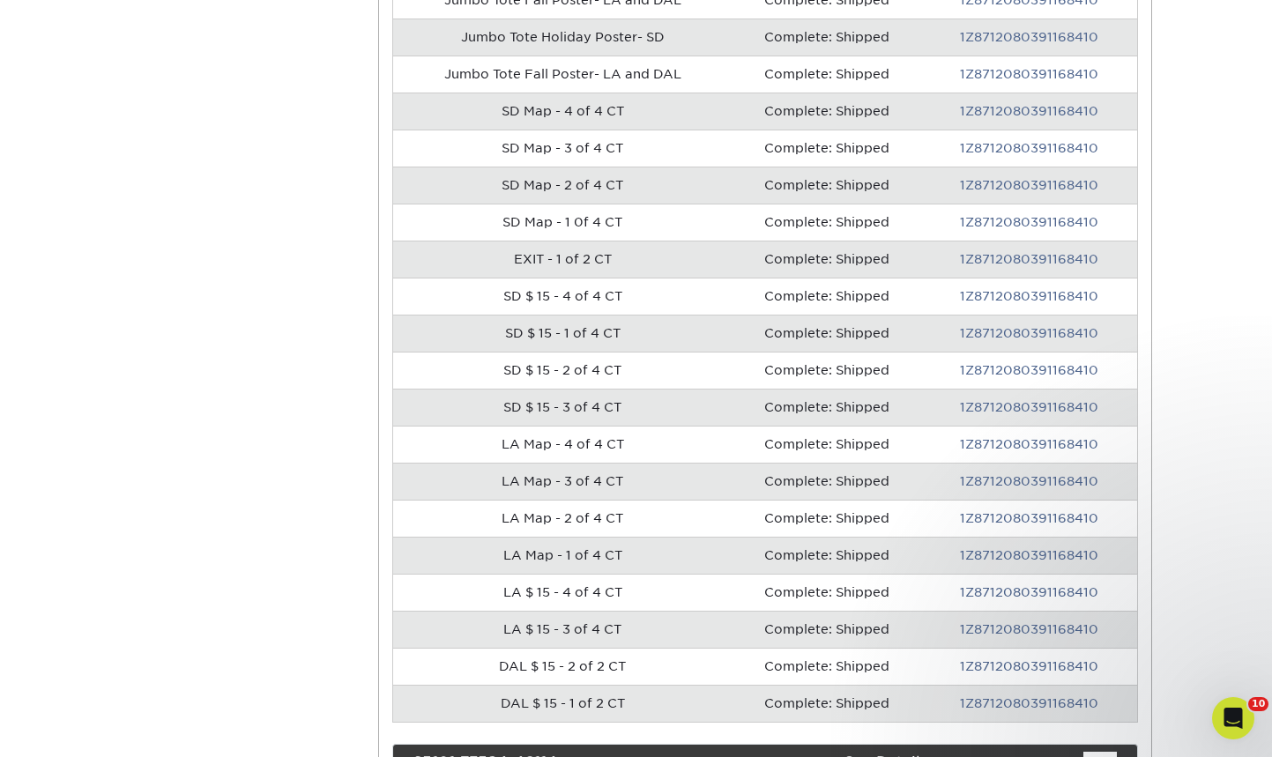
scroll to position [694, 0]
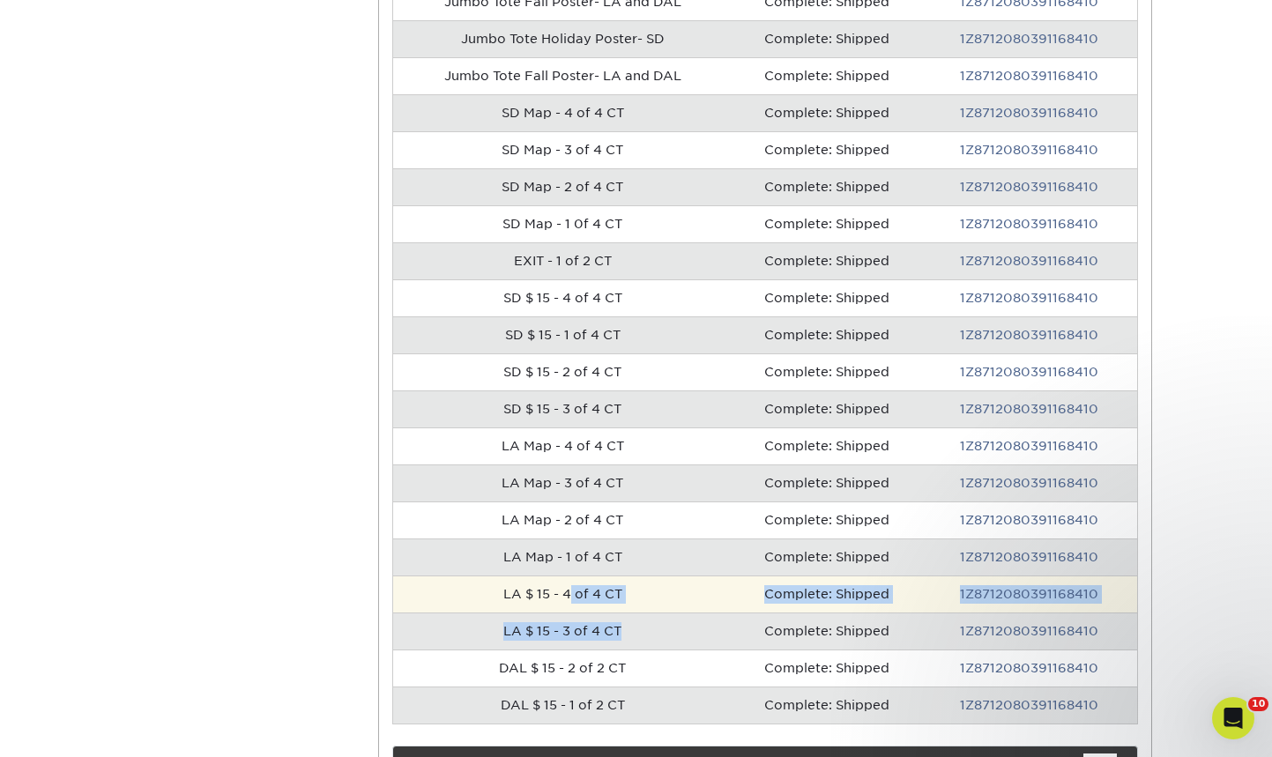
drag, startPoint x: 626, startPoint y: 631, endPoint x: 568, endPoint y: 590, distance: 71.4
click at [568, 591] on tbody "VIP Lounge 1CT Complete: Shipped 1Z8712080395289283 LA $ 15 - 2 of 4 CT Complet…" at bounding box center [765, 205] width 744 height 1037
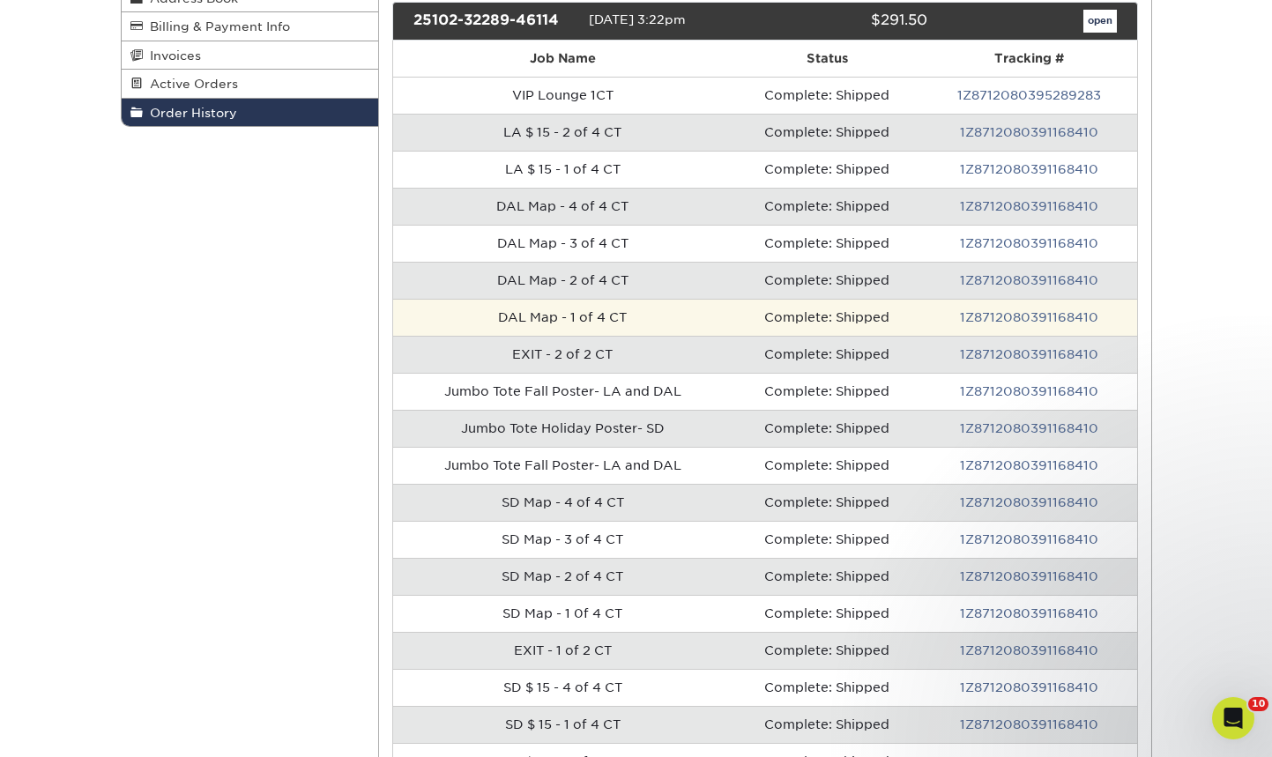
scroll to position [300, 0]
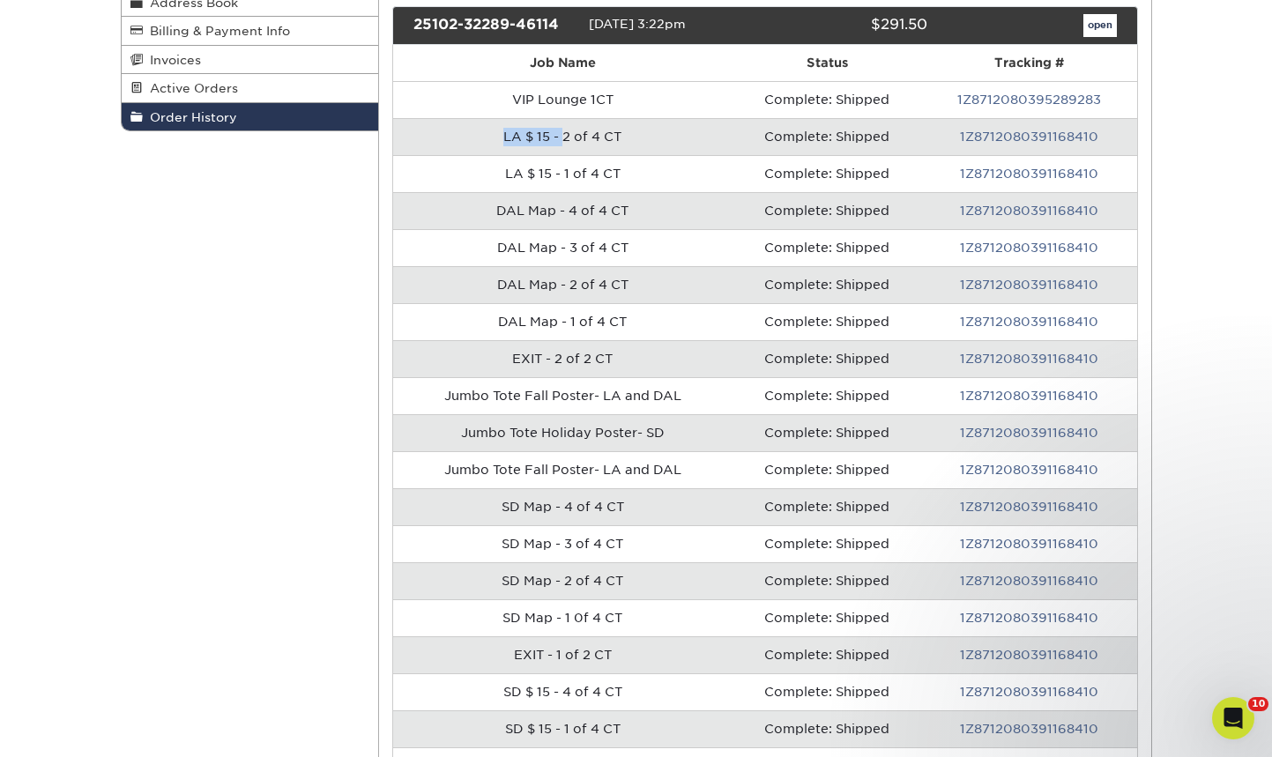
drag, startPoint x: 479, startPoint y: 137, endPoint x: 568, endPoint y: 135, distance: 89.1
click at [568, 135] on td "LA $ 15 - 2 of 4 CT" at bounding box center [562, 136] width 339 height 37
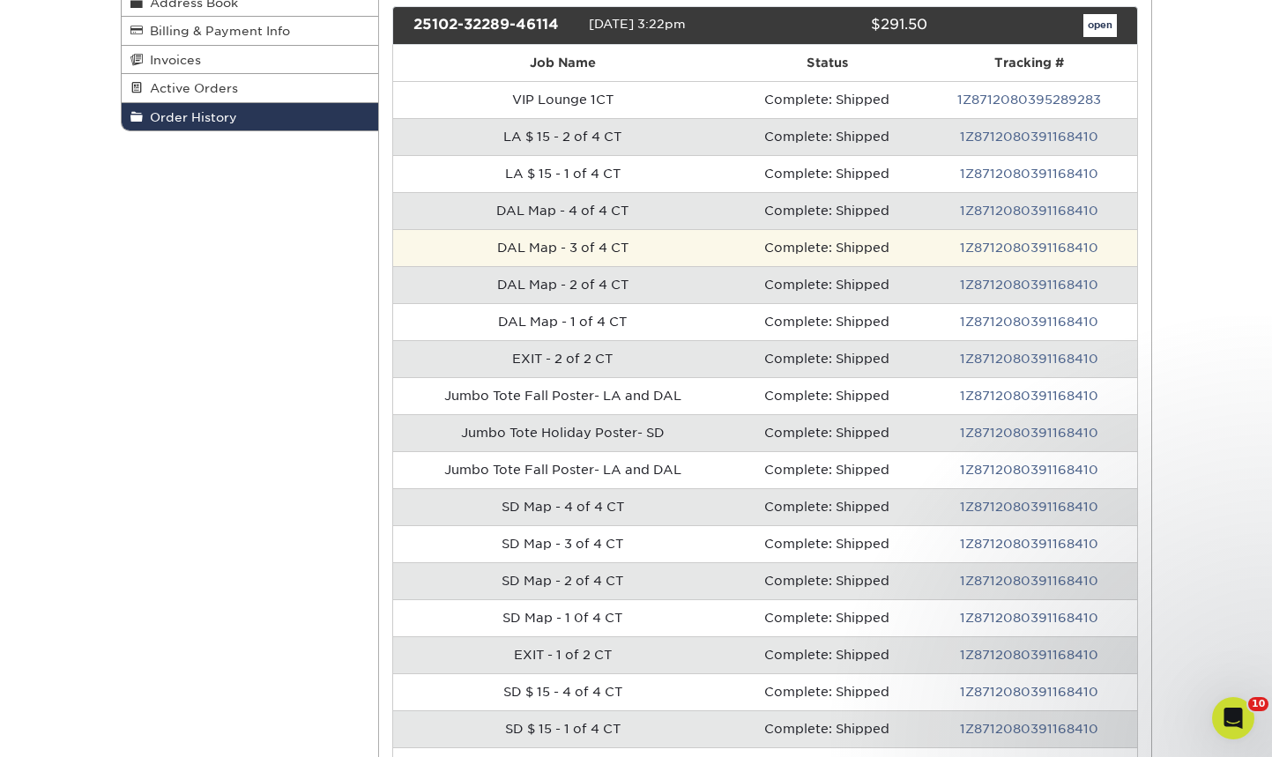
click at [607, 229] on td "DAL Map - 3 of 4 CT" at bounding box center [562, 247] width 339 height 37
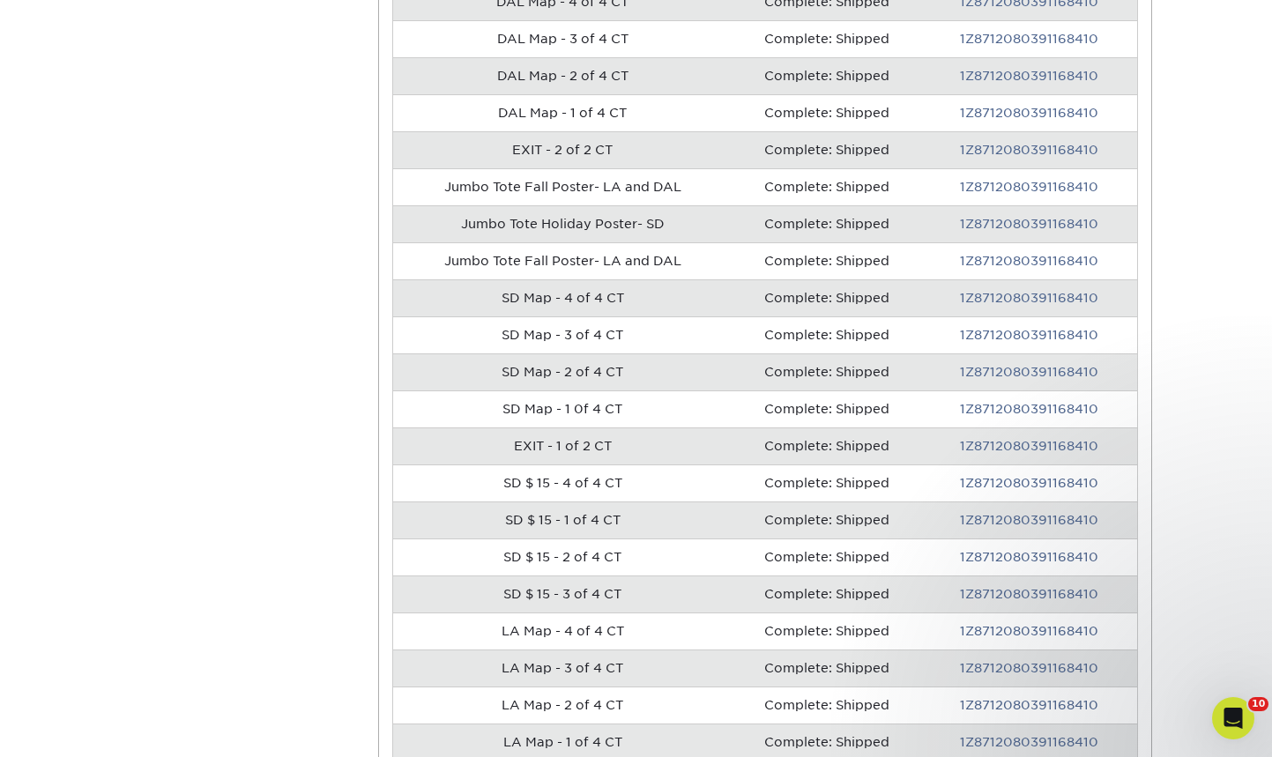
scroll to position [517, 0]
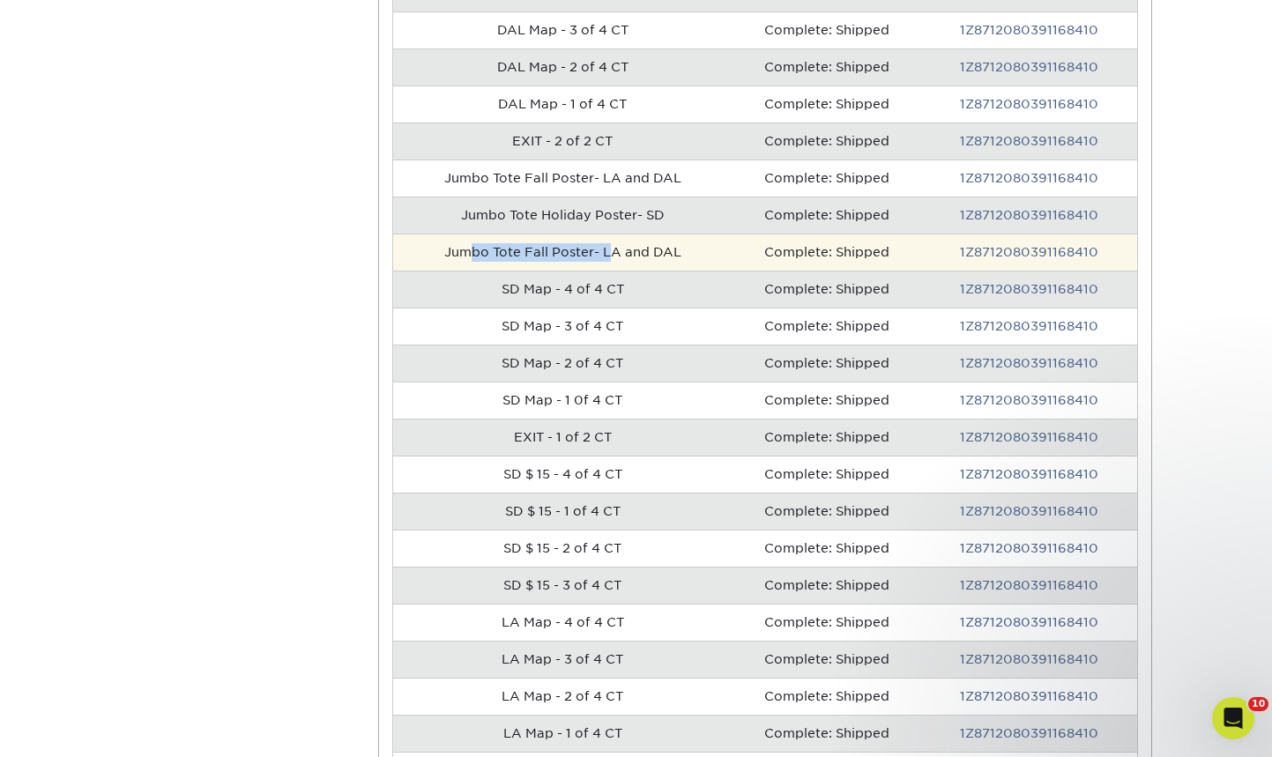
drag, startPoint x: 468, startPoint y: 250, endPoint x: 616, endPoint y: 251, distance: 148.1
click at [616, 251] on td "Jumbo Tote Fall Poster- LA and DAL" at bounding box center [562, 252] width 339 height 37
click at [614, 253] on td "Jumbo Tote Fall Poster- LA and DAL" at bounding box center [562, 252] width 339 height 37
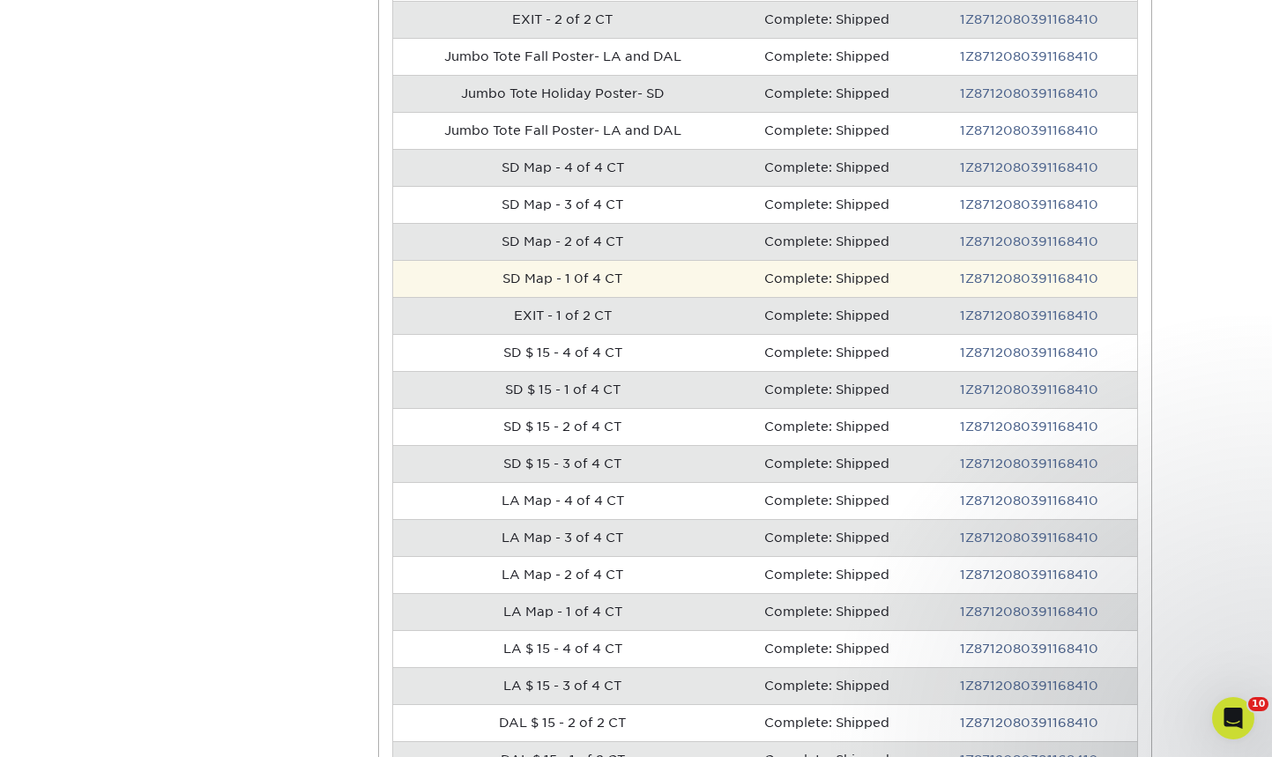
scroll to position [645, 0]
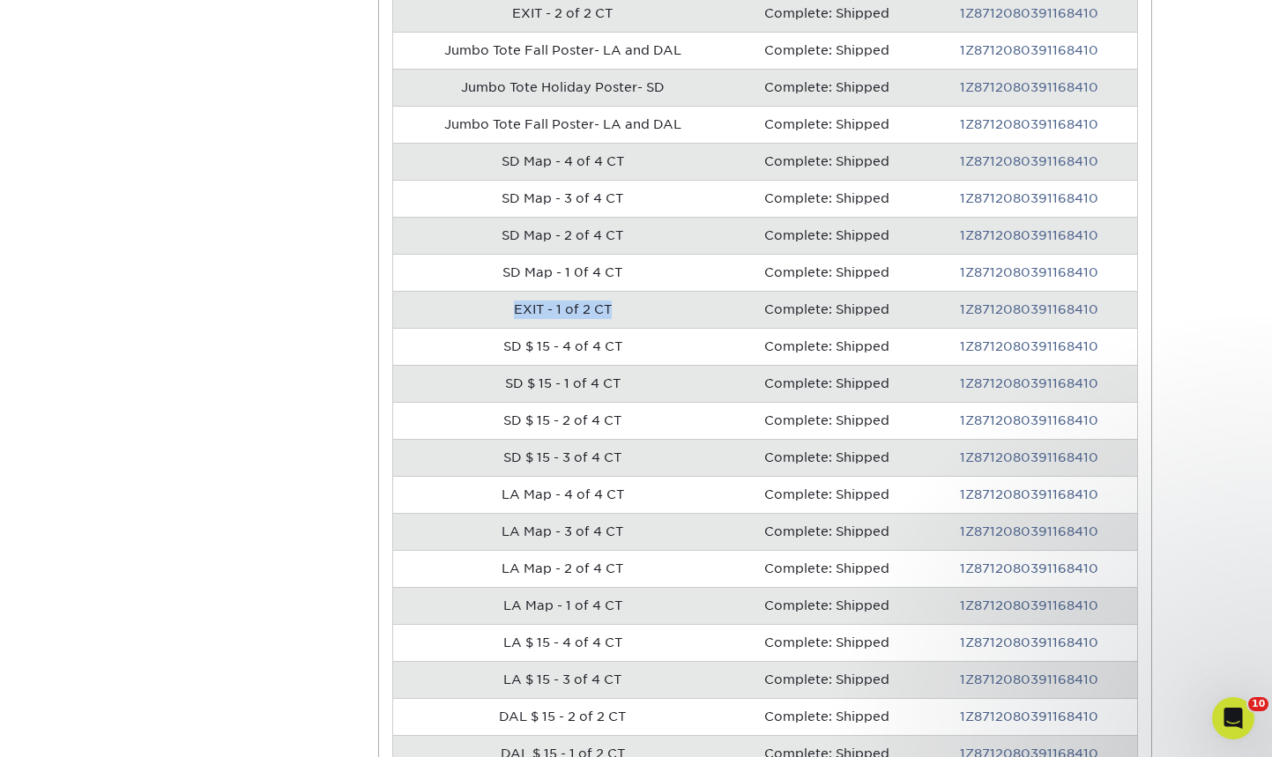
drag, startPoint x: 650, startPoint y: 309, endPoint x: 495, endPoint y: 309, distance: 154.3
click at [495, 309] on td "EXIT - 1 of 2 CT" at bounding box center [562, 309] width 339 height 37
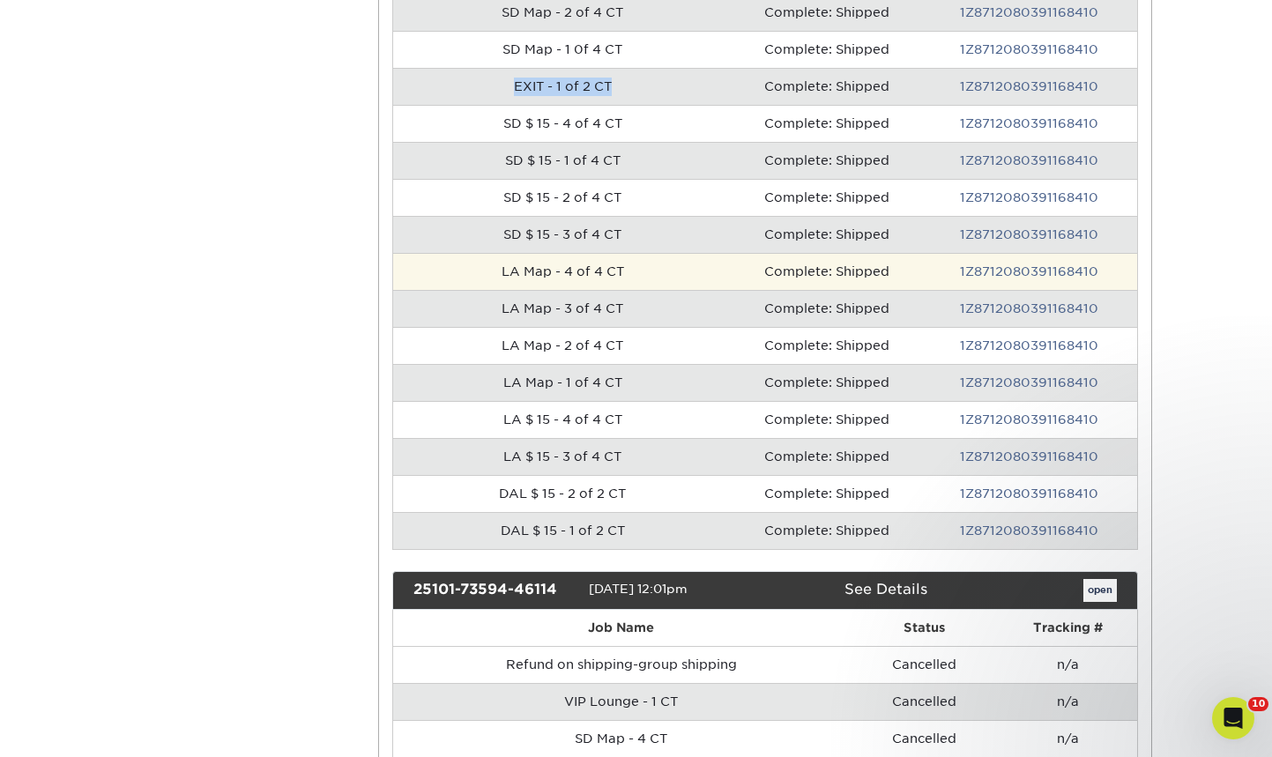
scroll to position [873, 0]
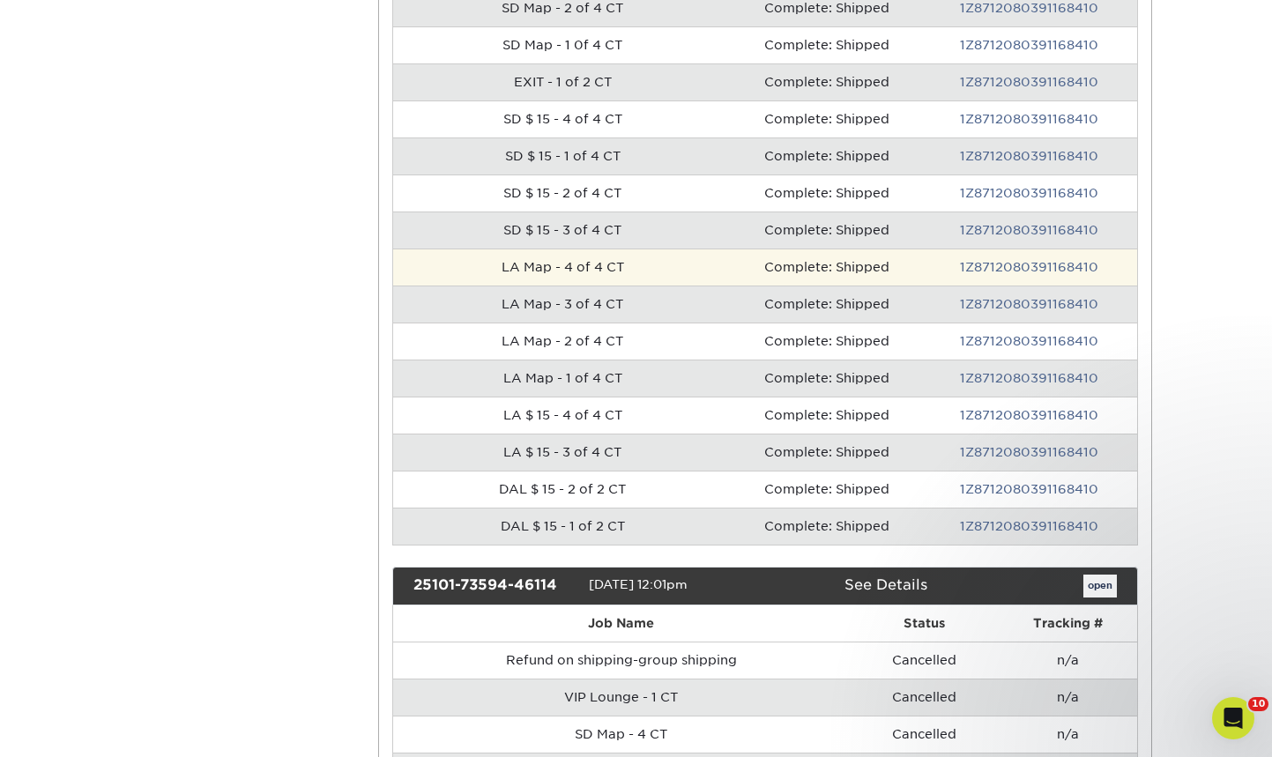
click at [504, 265] on td "LA Map - 4 of 4 CT" at bounding box center [562, 267] width 339 height 37
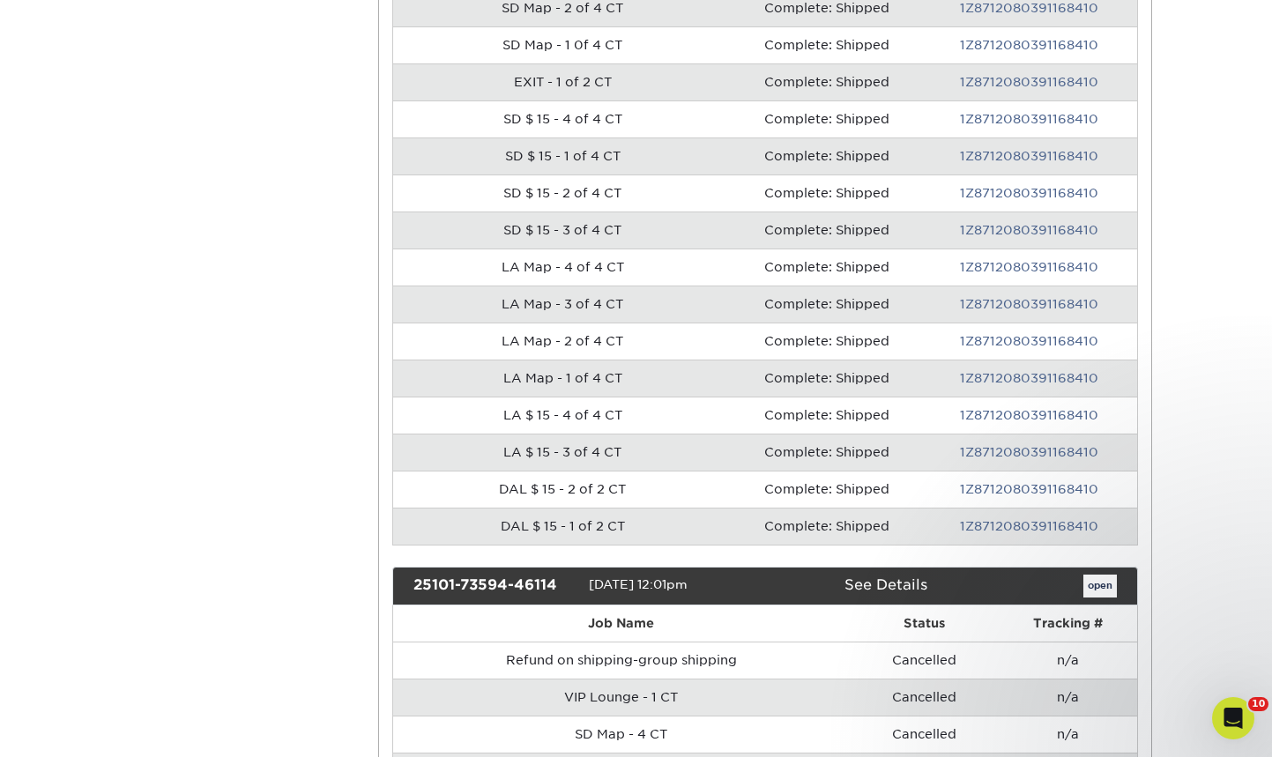
scroll to position [868, 0]
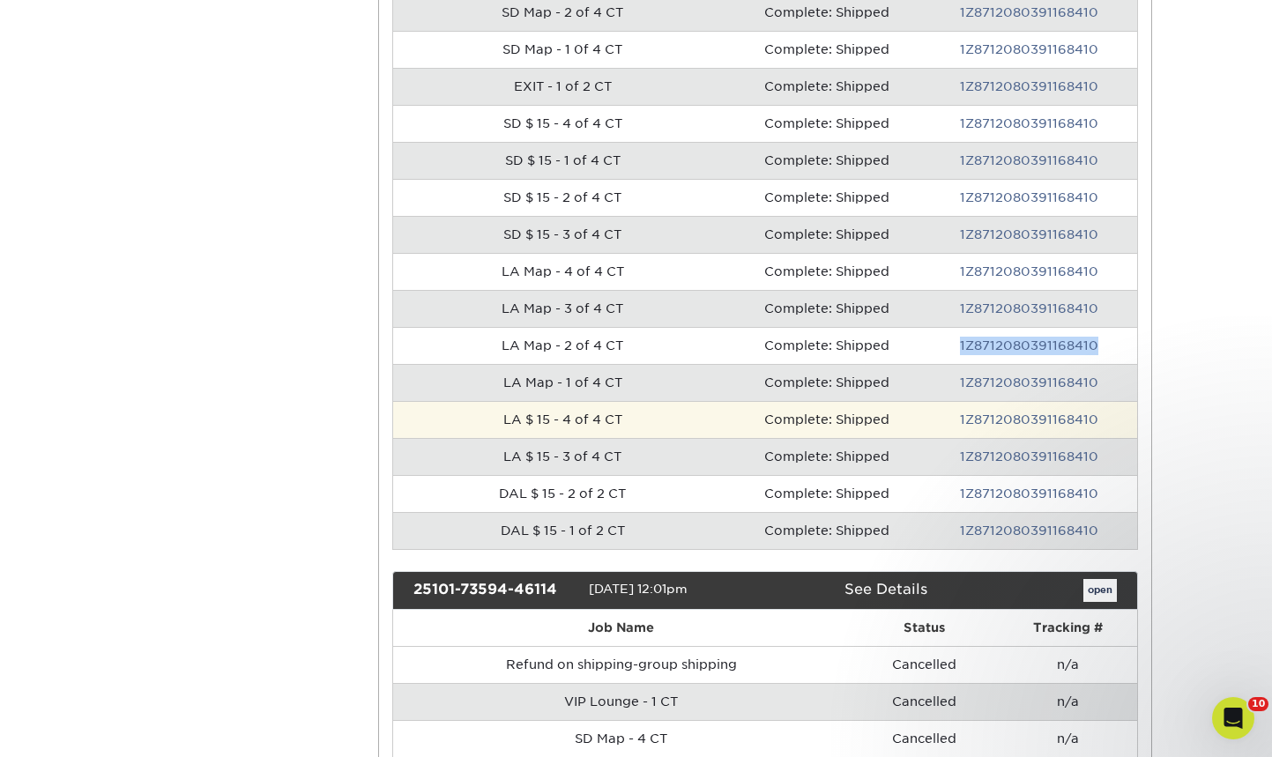
drag, startPoint x: 1101, startPoint y: 361, endPoint x: 1014, endPoint y: 224, distance: 162.9
click at [956, 349] on td "1Z8712080391168410" at bounding box center [1029, 345] width 214 height 37
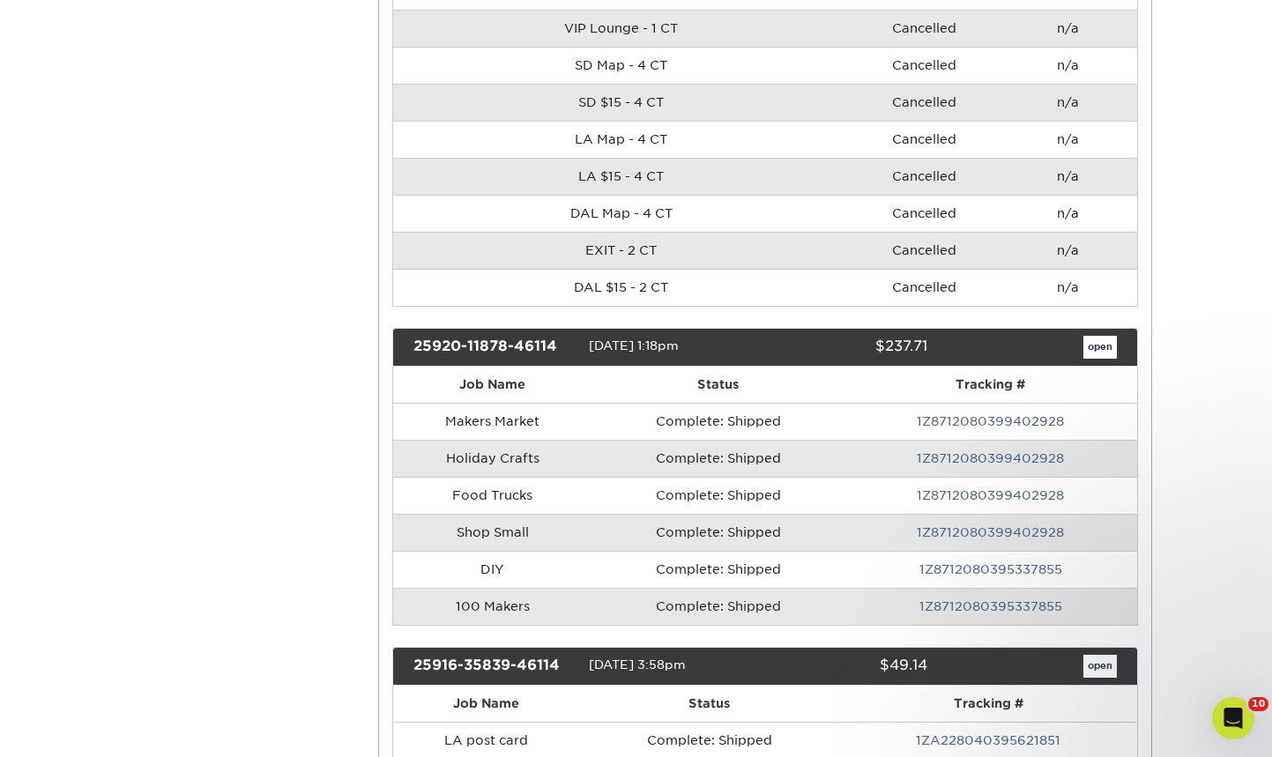
scroll to position [1590, 0]
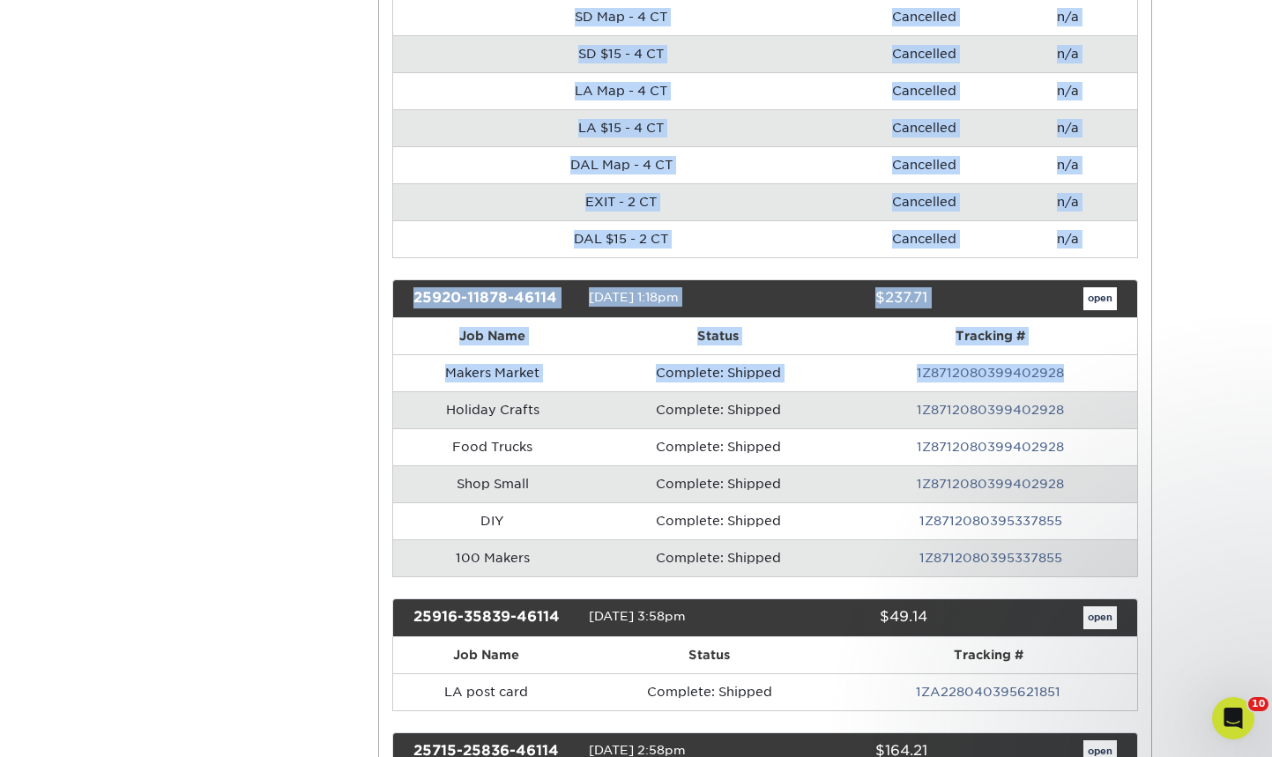
drag, startPoint x: 1114, startPoint y: 369, endPoint x: 1174, endPoint y: 373, distance: 60.1
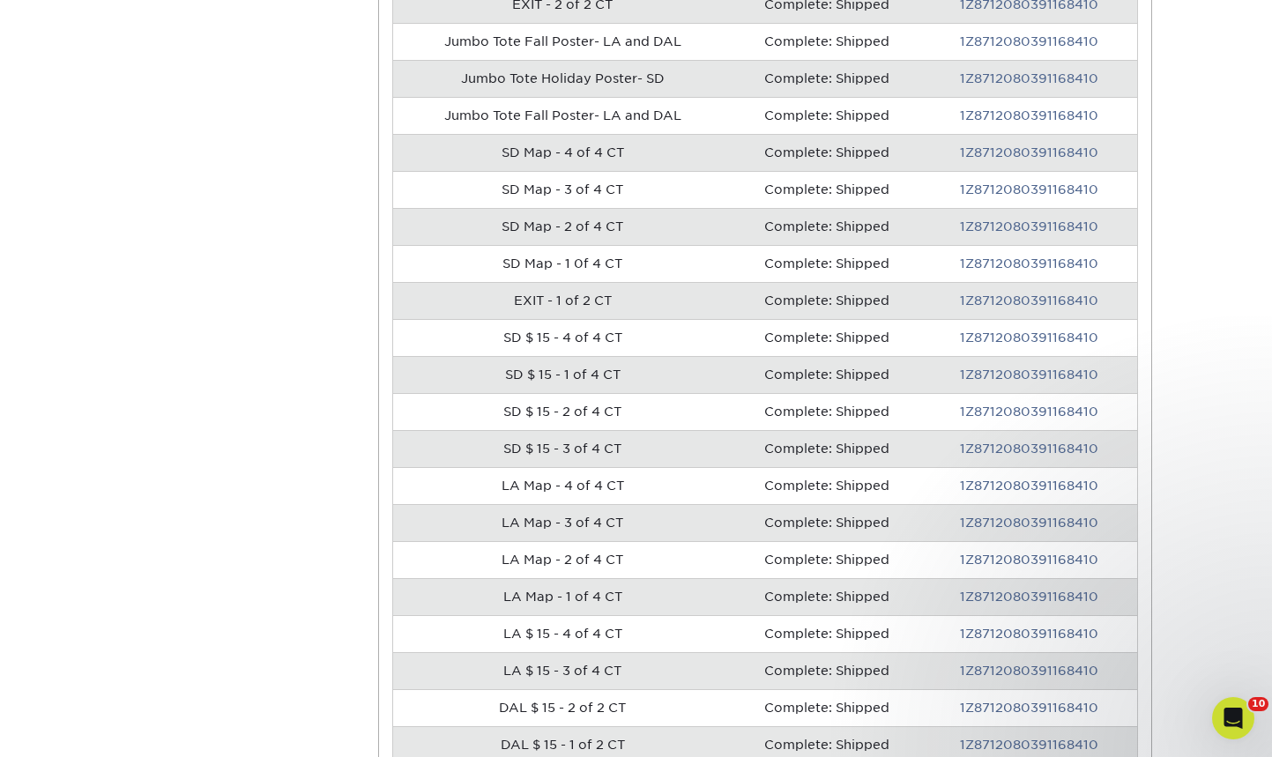
scroll to position [653, 0]
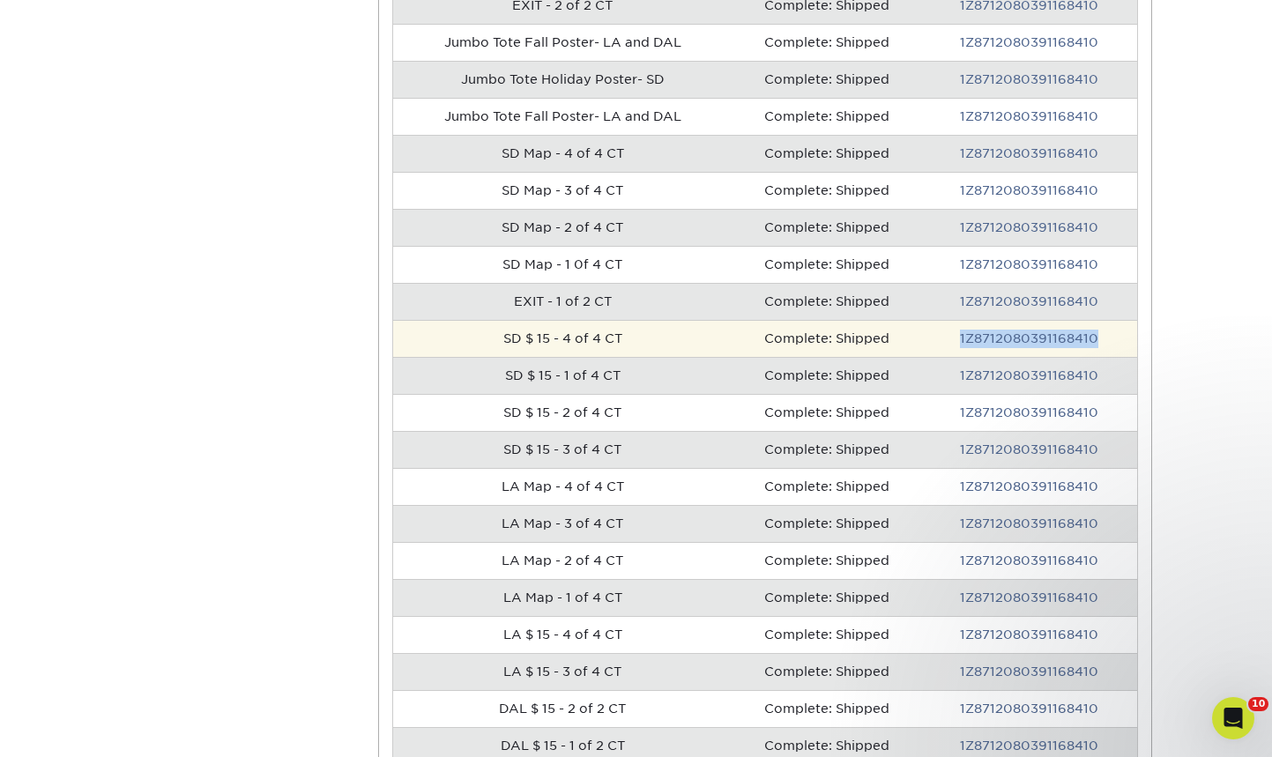
drag, startPoint x: 1126, startPoint y: 337, endPoint x: 954, endPoint y: 339, distance: 171.9
click at [954, 339] on td "1Z8712080391168410" at bounding box center [1029, 338] width 214 height 37
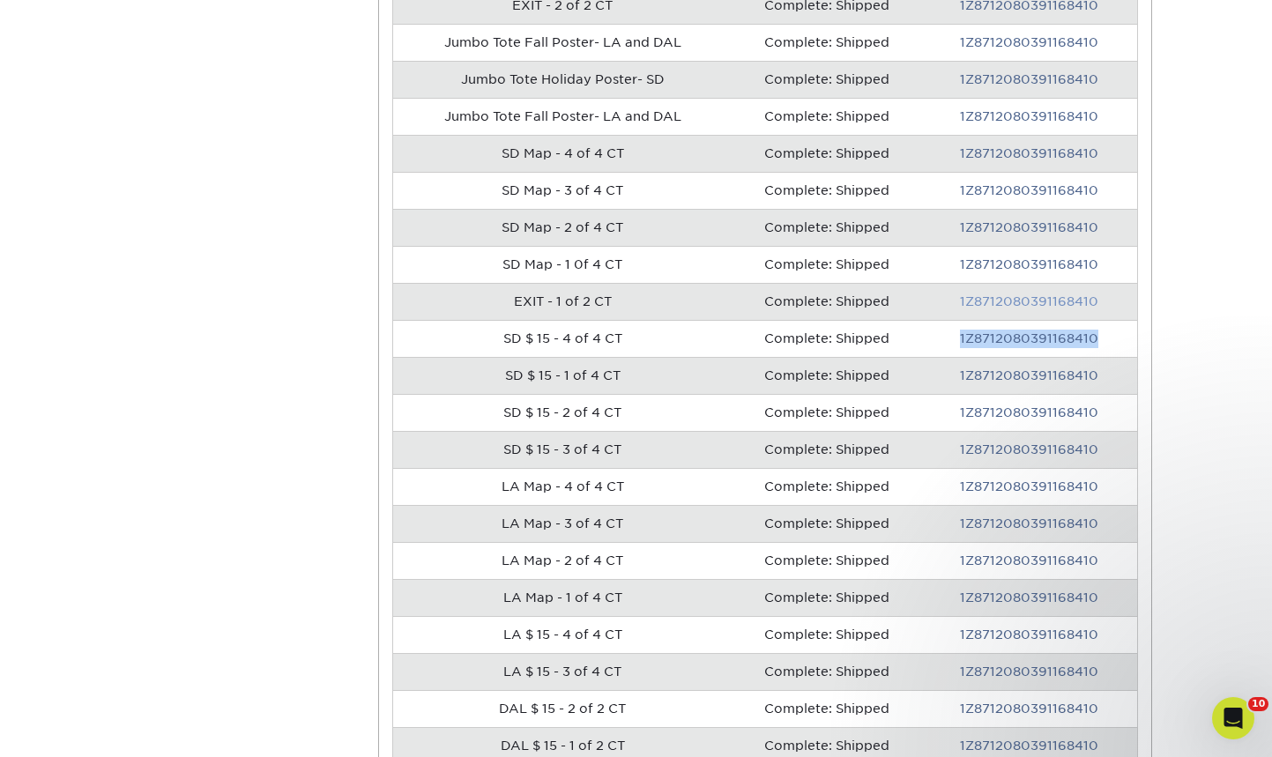
copy link "1Z8712080391168410"
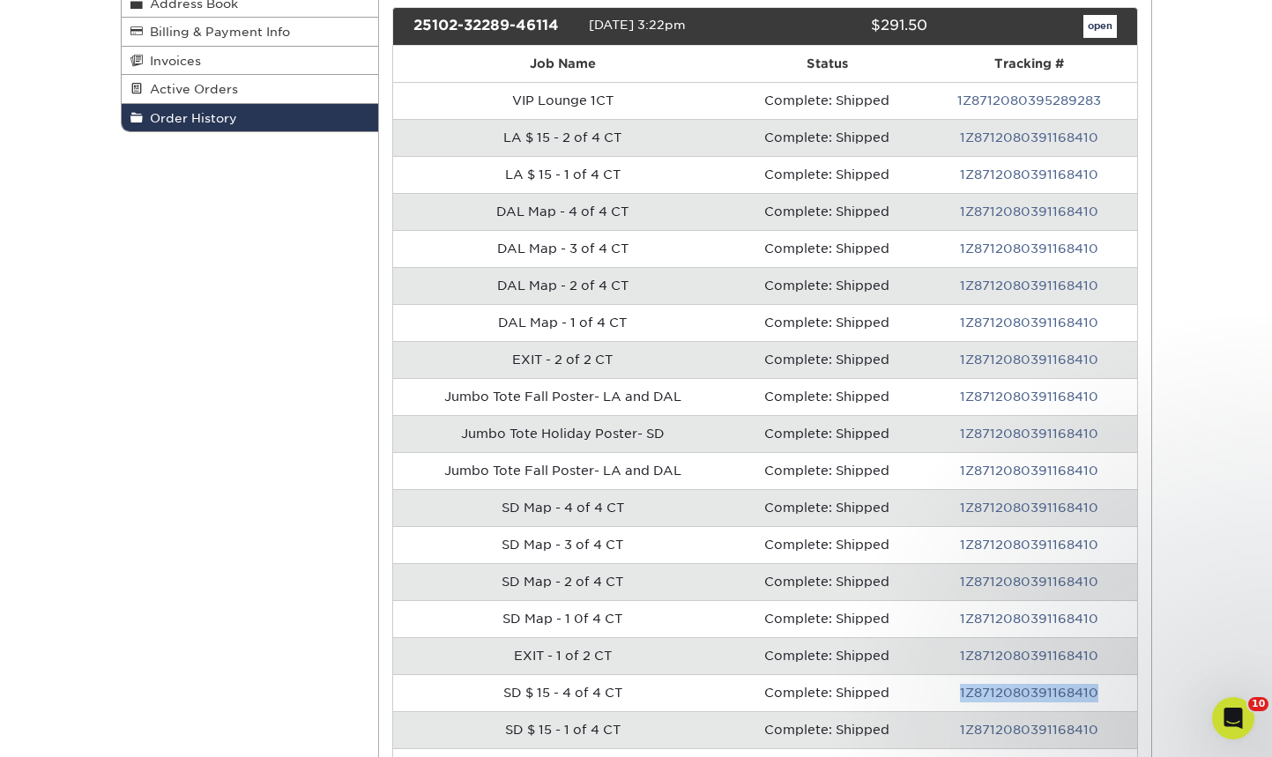
scroll to position [0, 0]
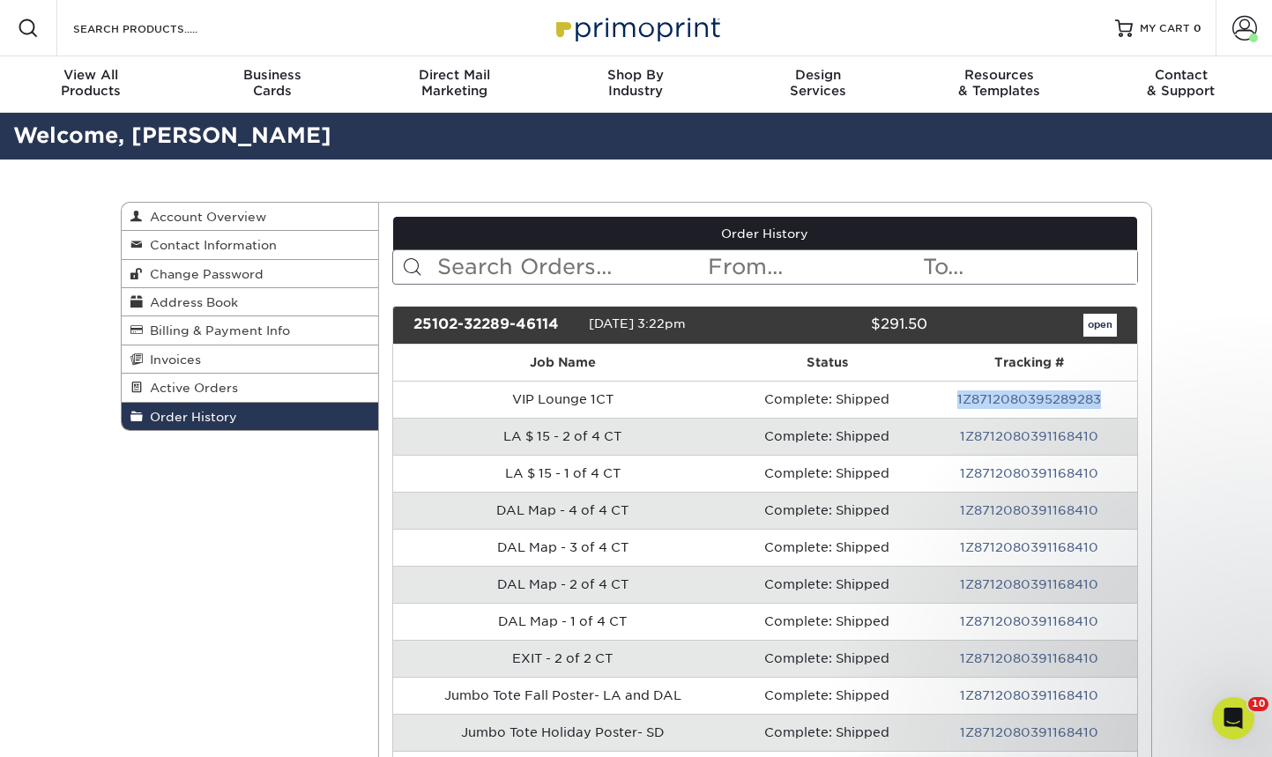
drag, startPoint x: 1087, startPoint y: 398, endPoint x: 964, endPoint y: 369, distance: 125.9
click at [954, 400] on td "1Z8712080395289283" at bounding box center [1029, 399] width 214 height 37
copy link "1Z8712080395289283"
